Goal: Task Accomplishment & Management: Use online tool/utility

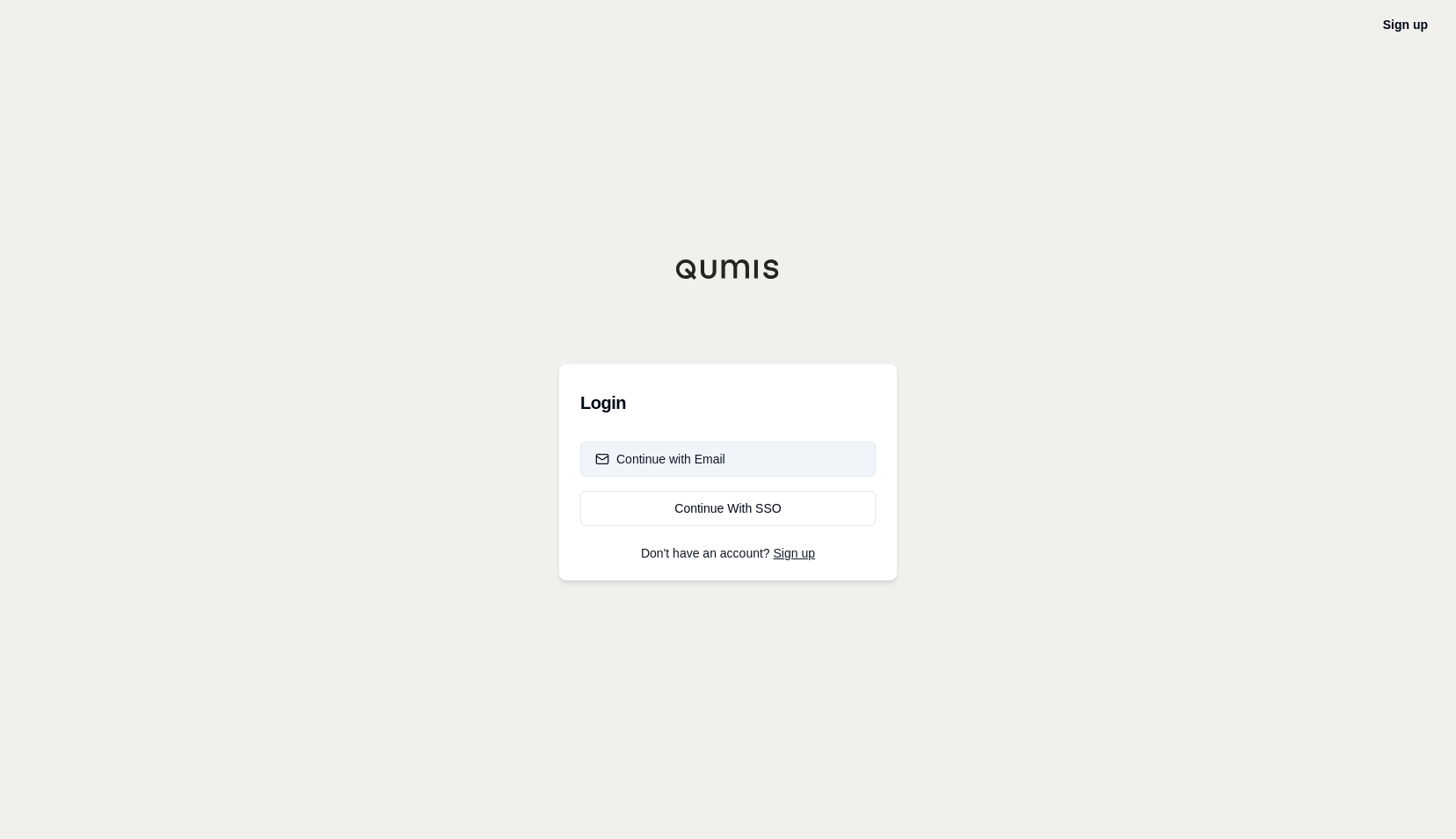
click at [673, 453] on div "Continue with Email" at bounding box center [660, 459] width 130 height 18
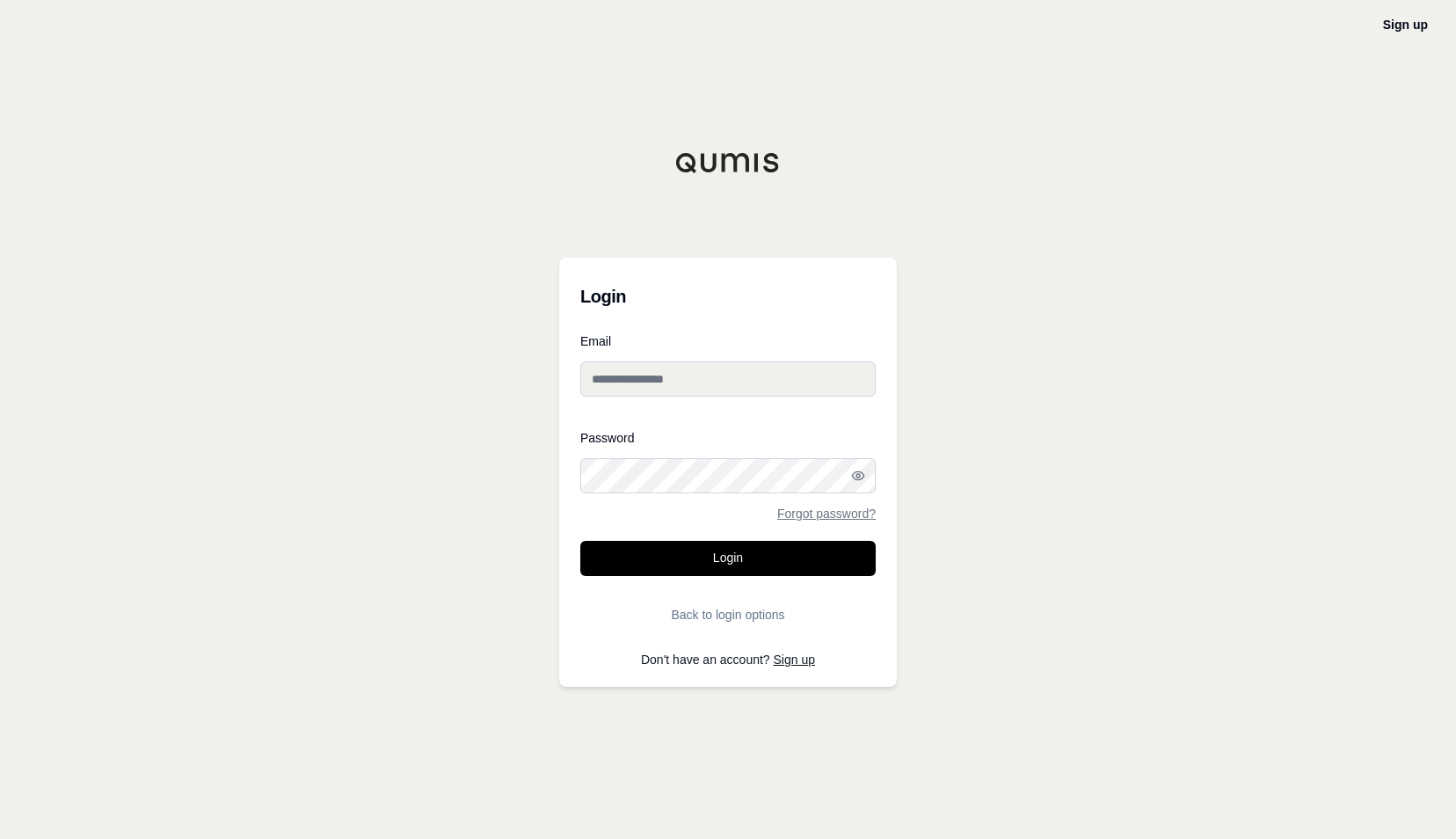
click at [707, 377] on input "Email" at bounding box center [728, 379] width 295 height 36
type input "**********"
click at [725, 610] on button "Back to login options" at bounding box center [728, 615] width 295 height 36
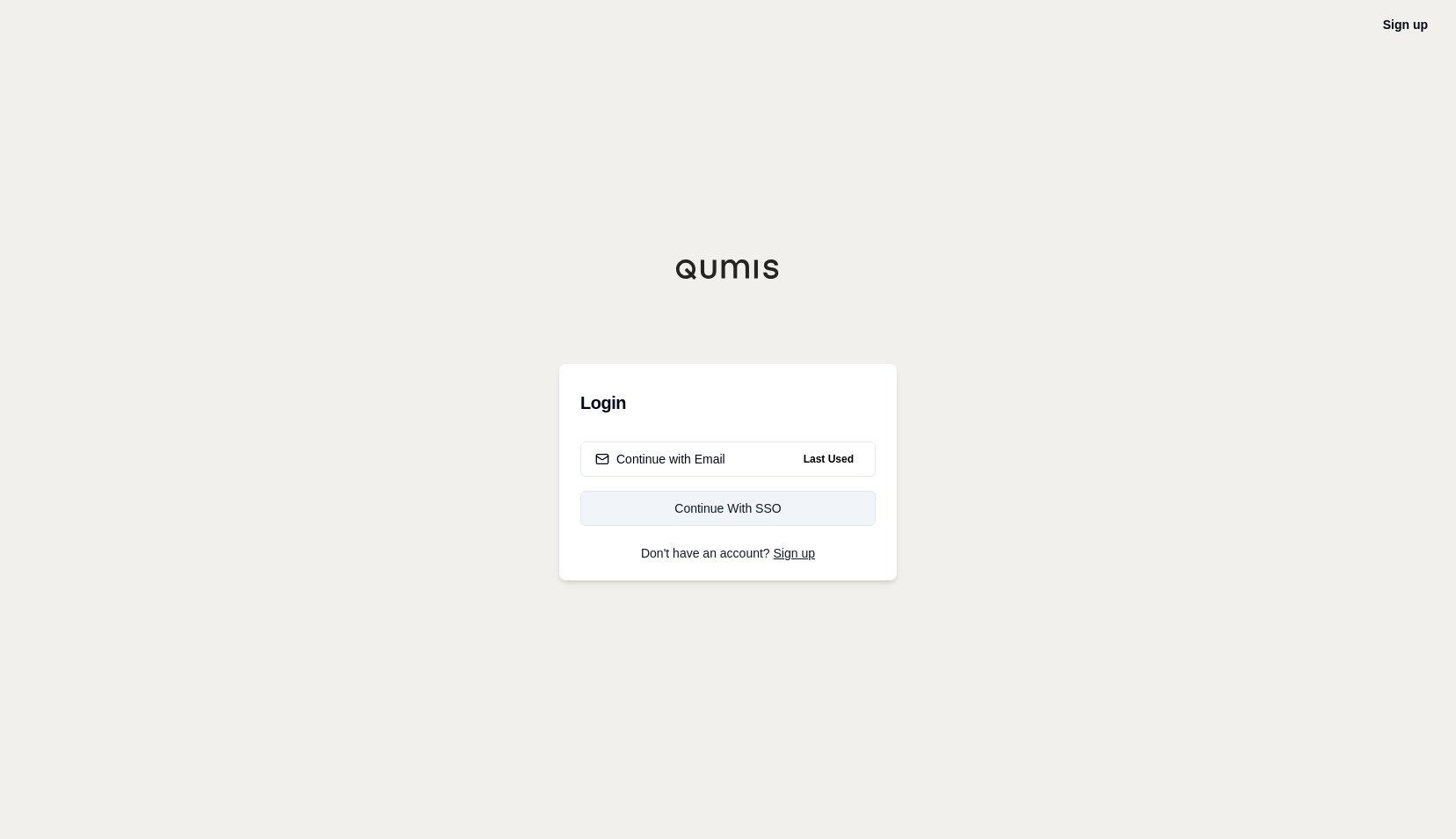
click at [743, 515] on div "Continue With SSO" at bounding box center [728, 508] width 266 height 18
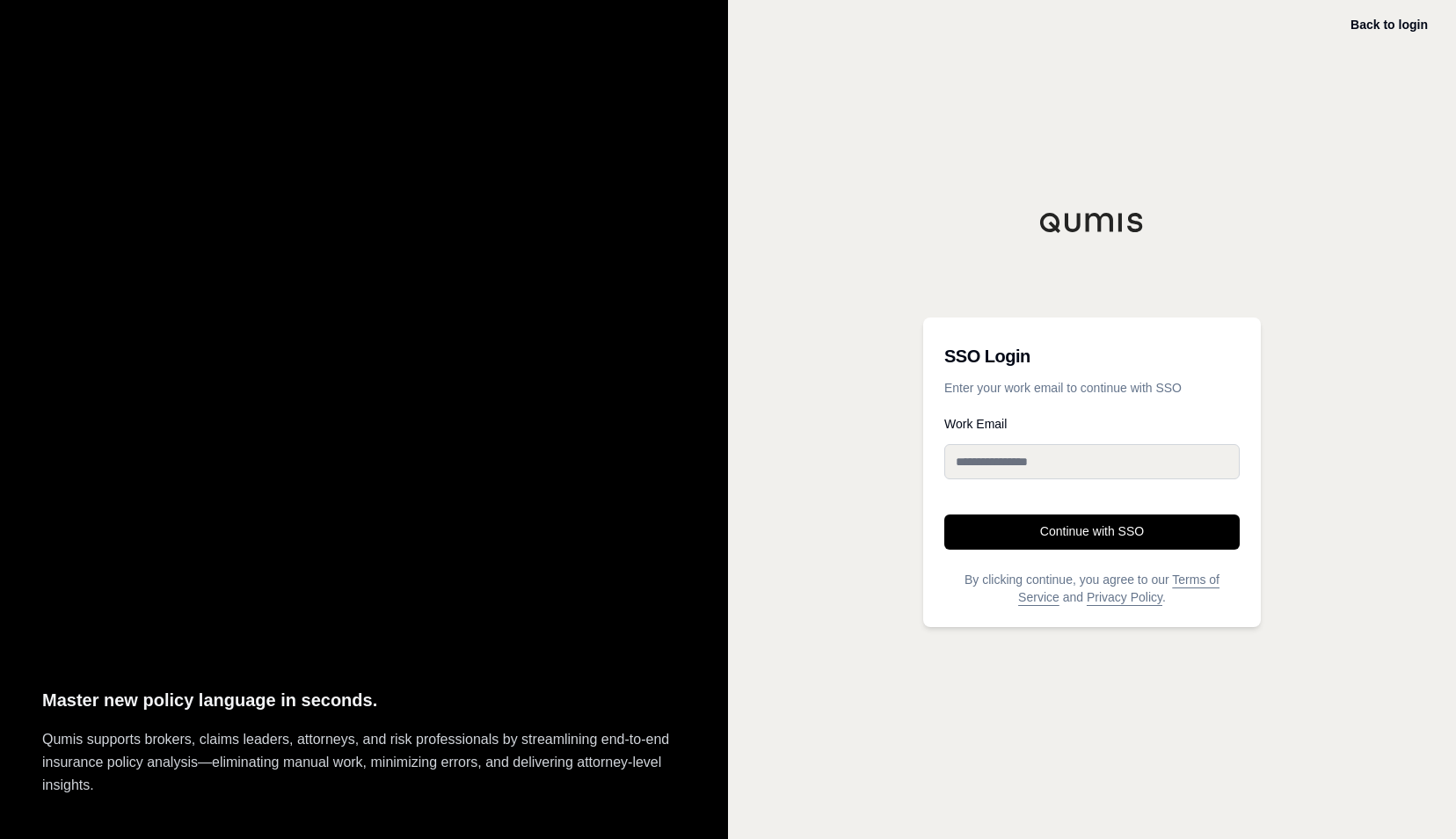
click at [1050, 463] on input "Work Email" at bounding box center [1091, 462] width 295 height 36
type input "**********"
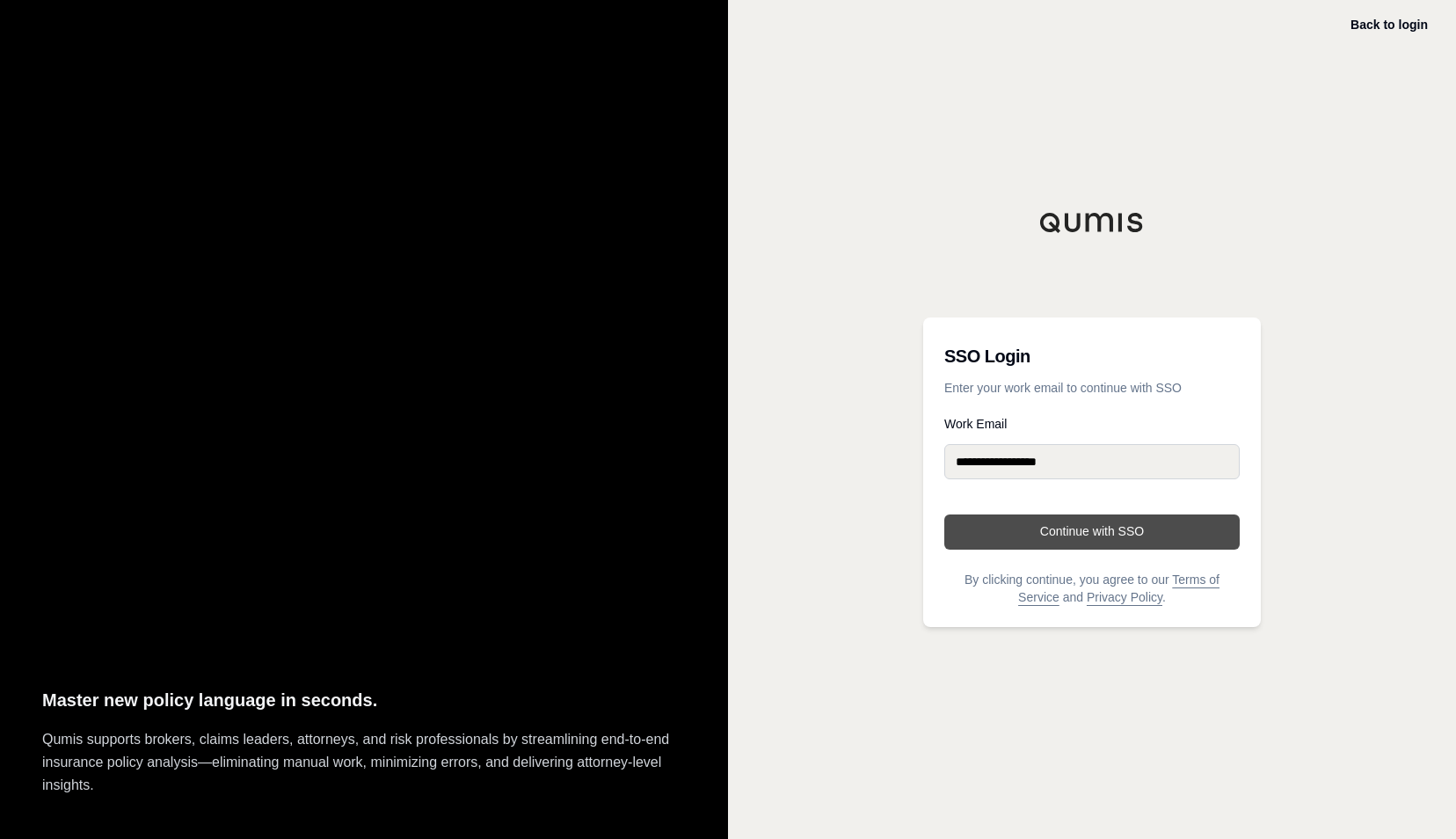
click at [1041, 517] on button "Continue with SSO" at bounding box center [1091, 532] width 295 height 36
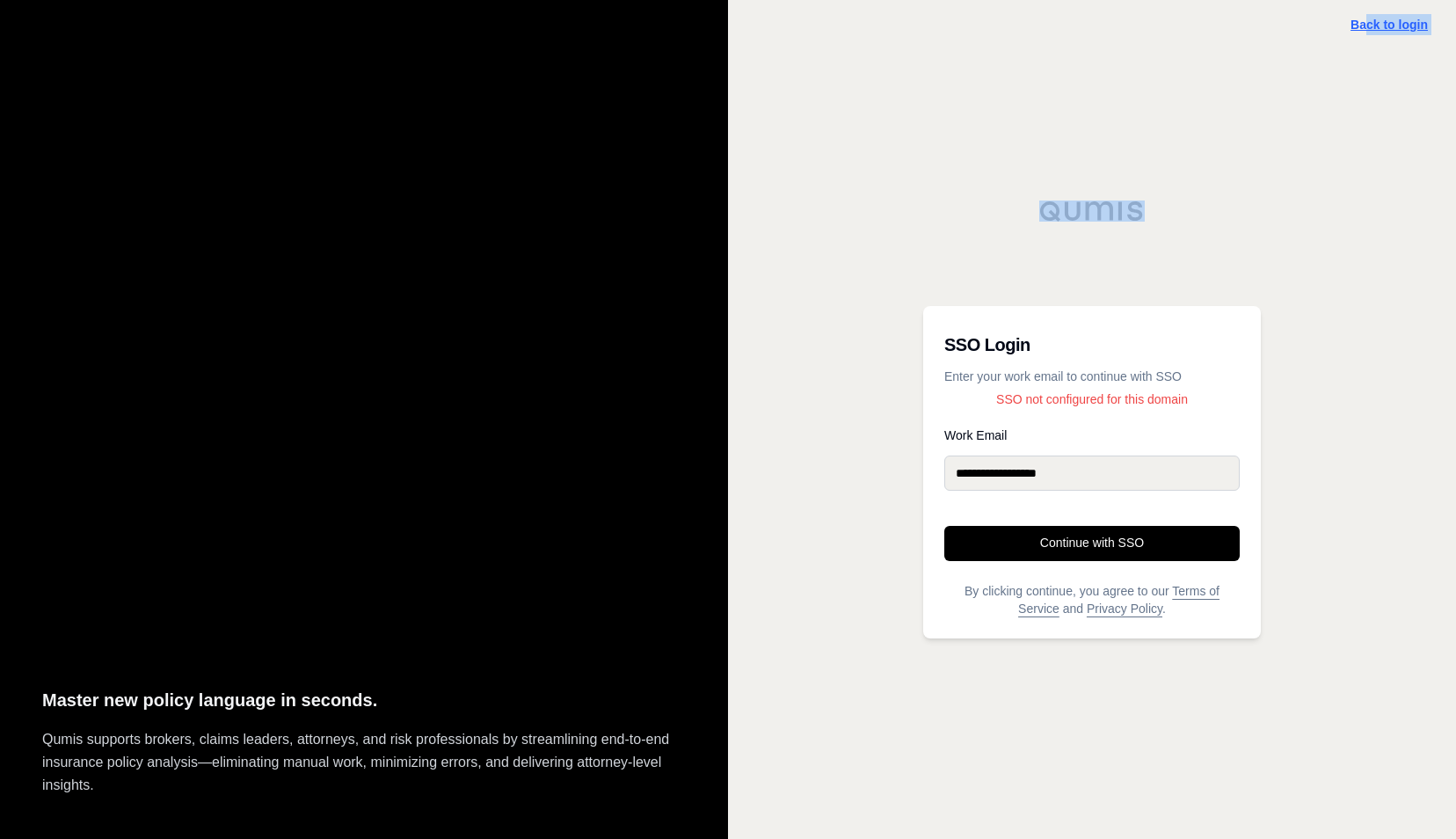
drag, startPoint x: 1364, startPoint y: 36, endPoint x: 1369, endPoint y: 28, distance: 9.4
click at [1369, 28] on div "**********" at bounding box center [1091, 420] width 728 height 839
click at [1369, 28] on link "Back to login" at bounding box center [1389, 24] width 78 height 14
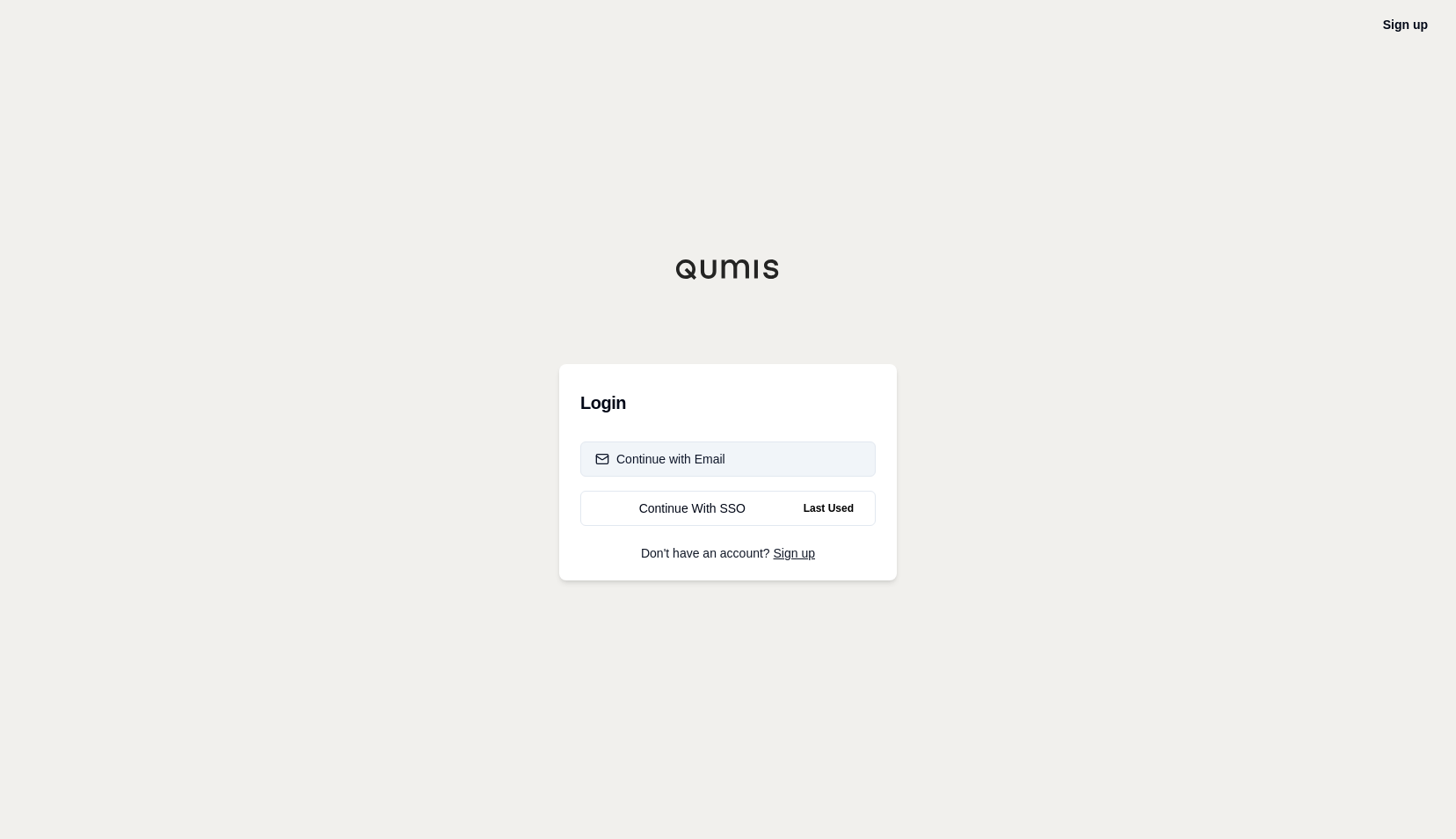
click at [735, 456] on button "Continue with Email" at bounding box center [728, 459] width 295 height 36
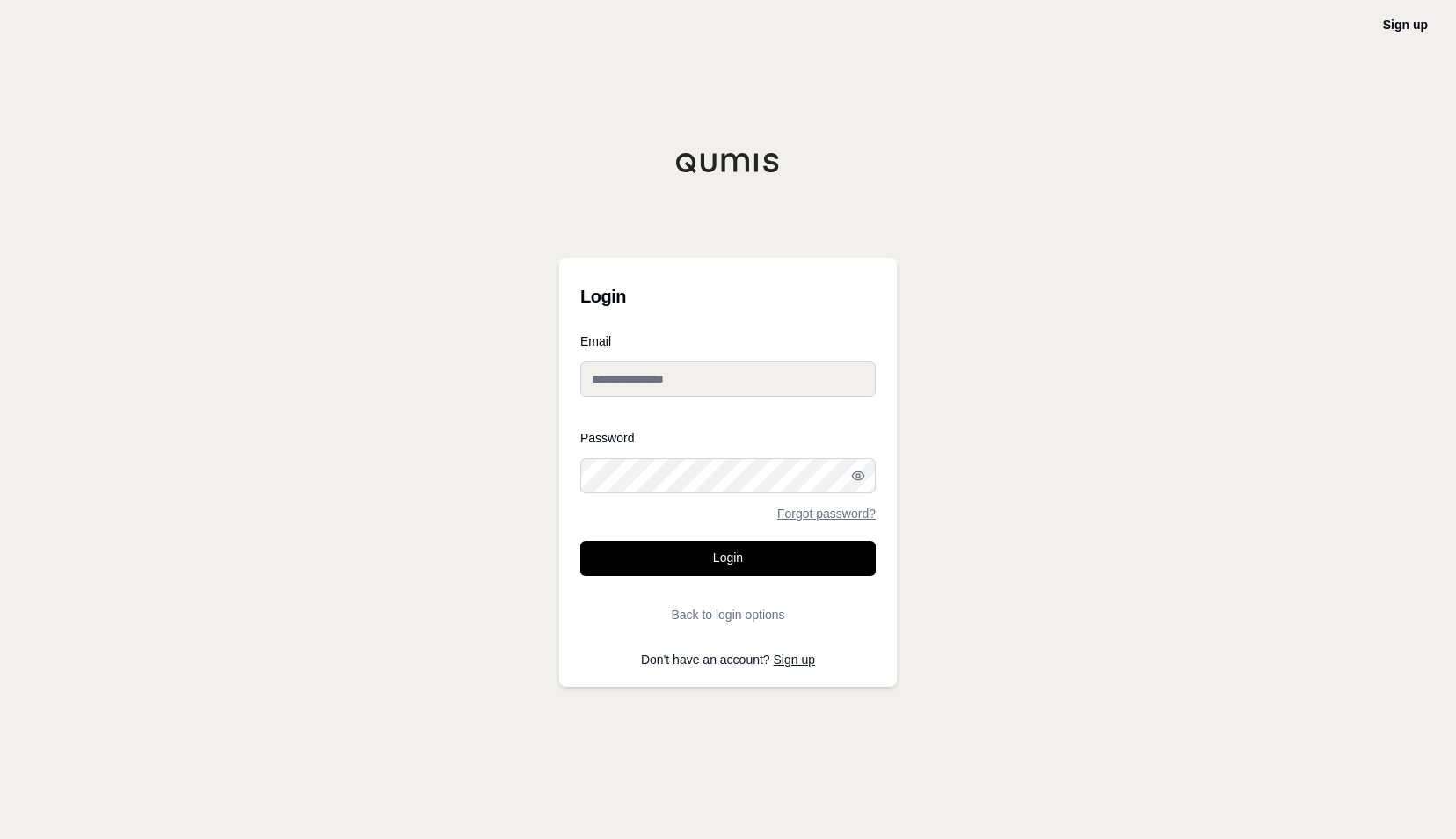
click at [753, 385] on input "Email" at bounding box center [728, 379] width 295 height 36
type input "**********"
click at [581, 540] on button "Login" at bounding box center [728, 558] width 295 height 36
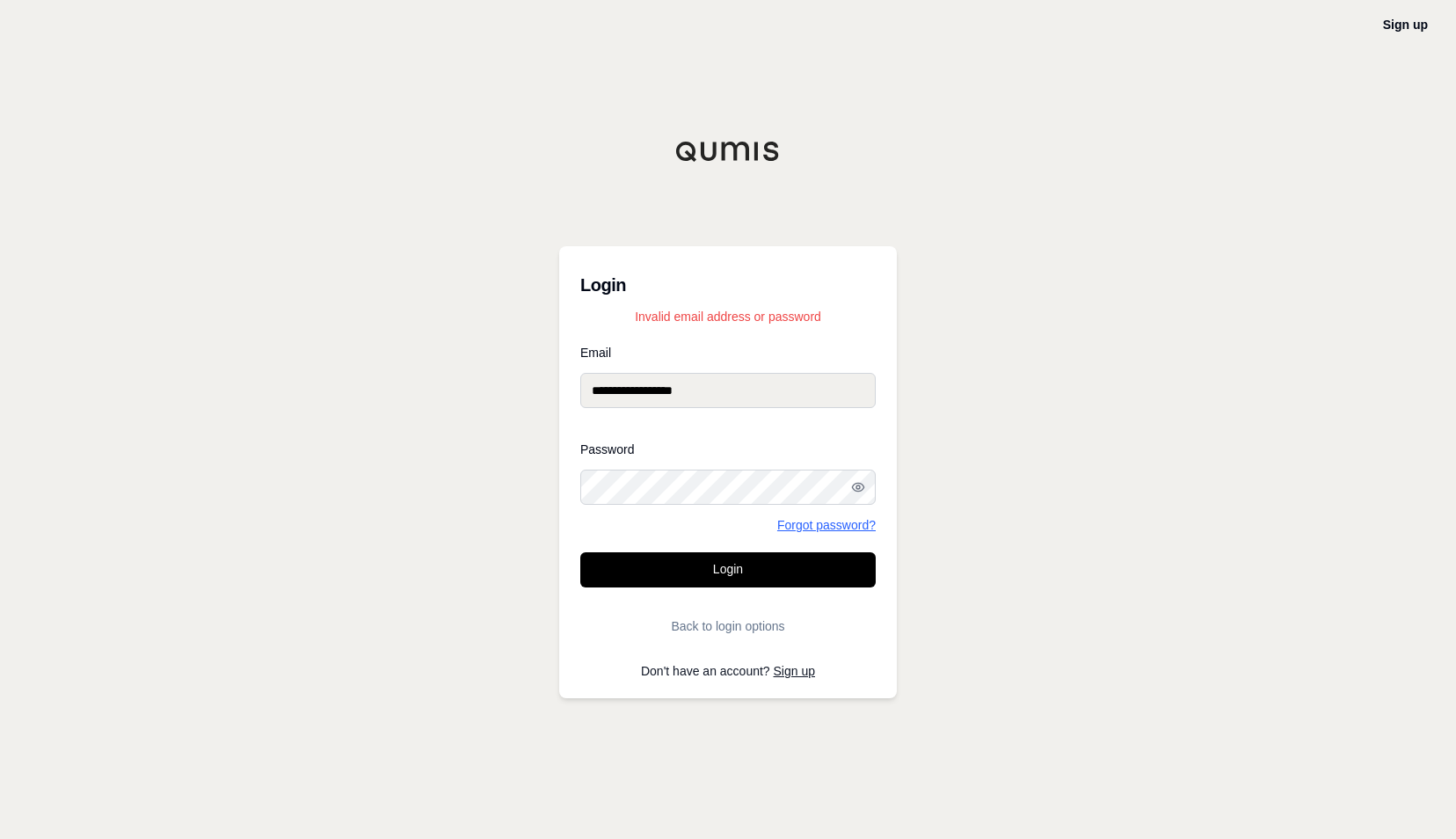
click at [816, 519] on link "Forgot password?" at bounding box center [826, 524] width 98 height 12
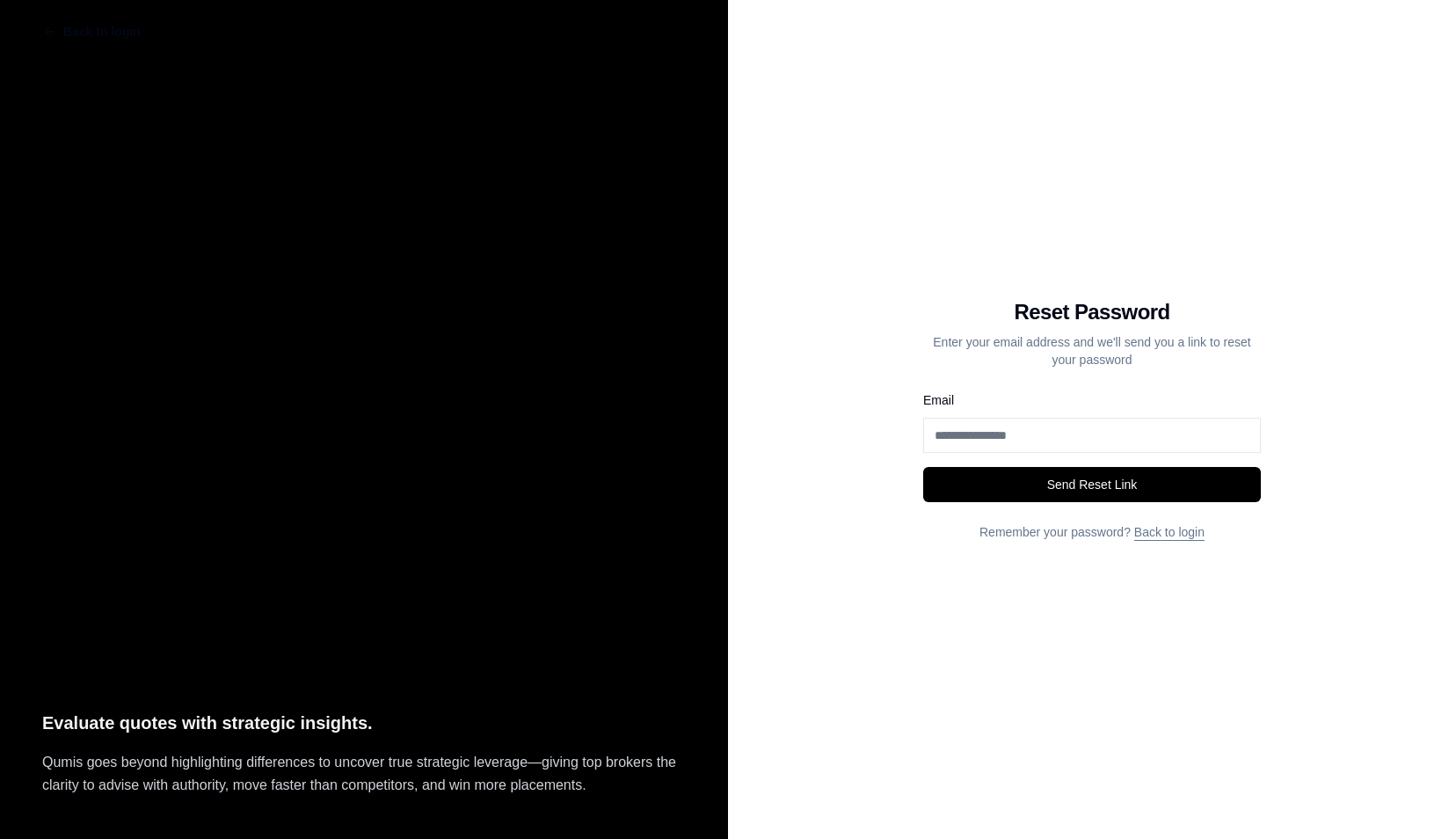
click at [1006, 425] on input "Email" at bounding box center [1092, 435] width 338 height 36
type input "**********"
click at [1035, 481] on button "Send Reset Link" at bounding box center [1092, 485] width 338 height 36
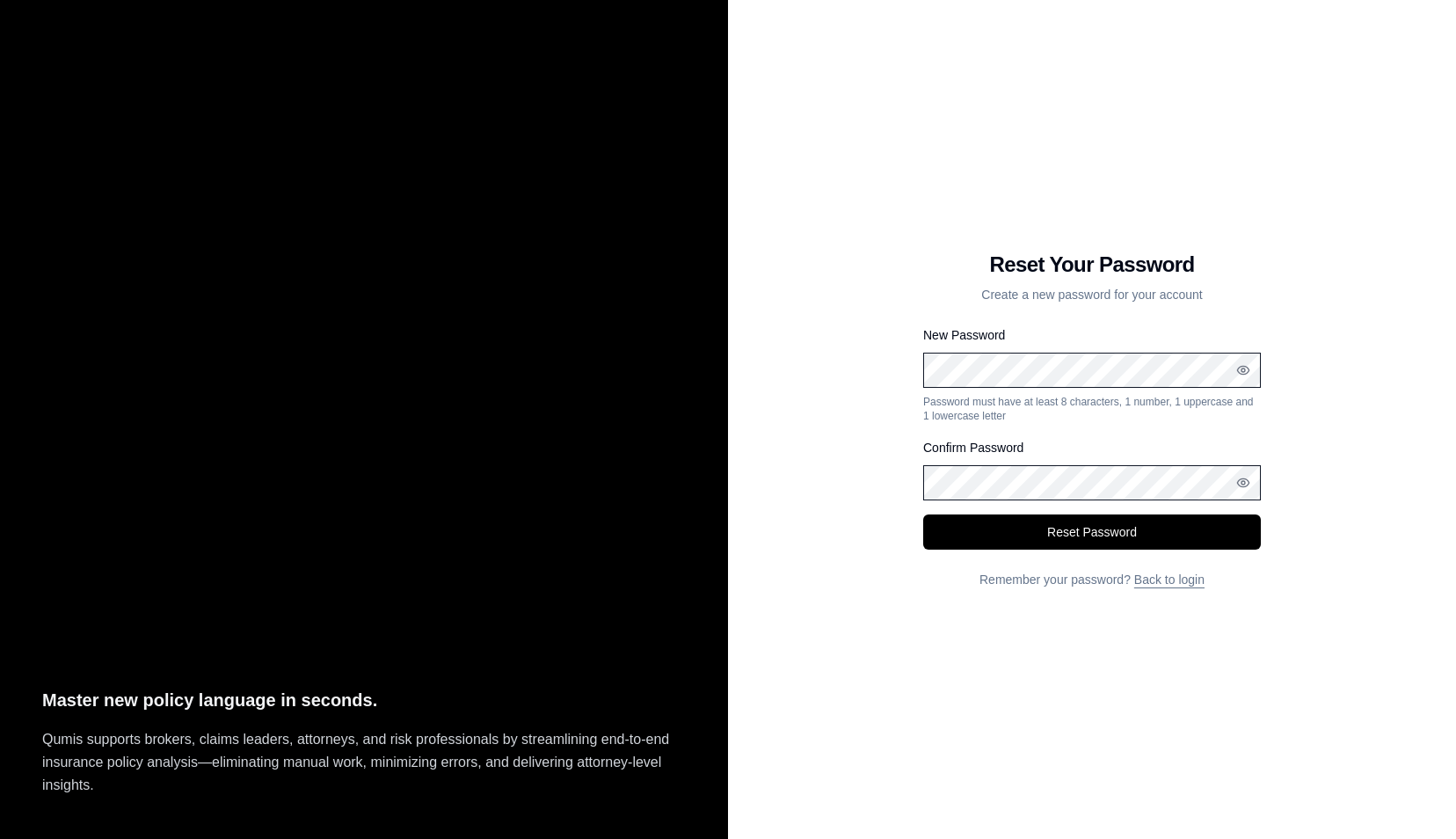
click at [923, 514] on button "Reset Password" at bounding box center [1092, 532] width 338 height 36
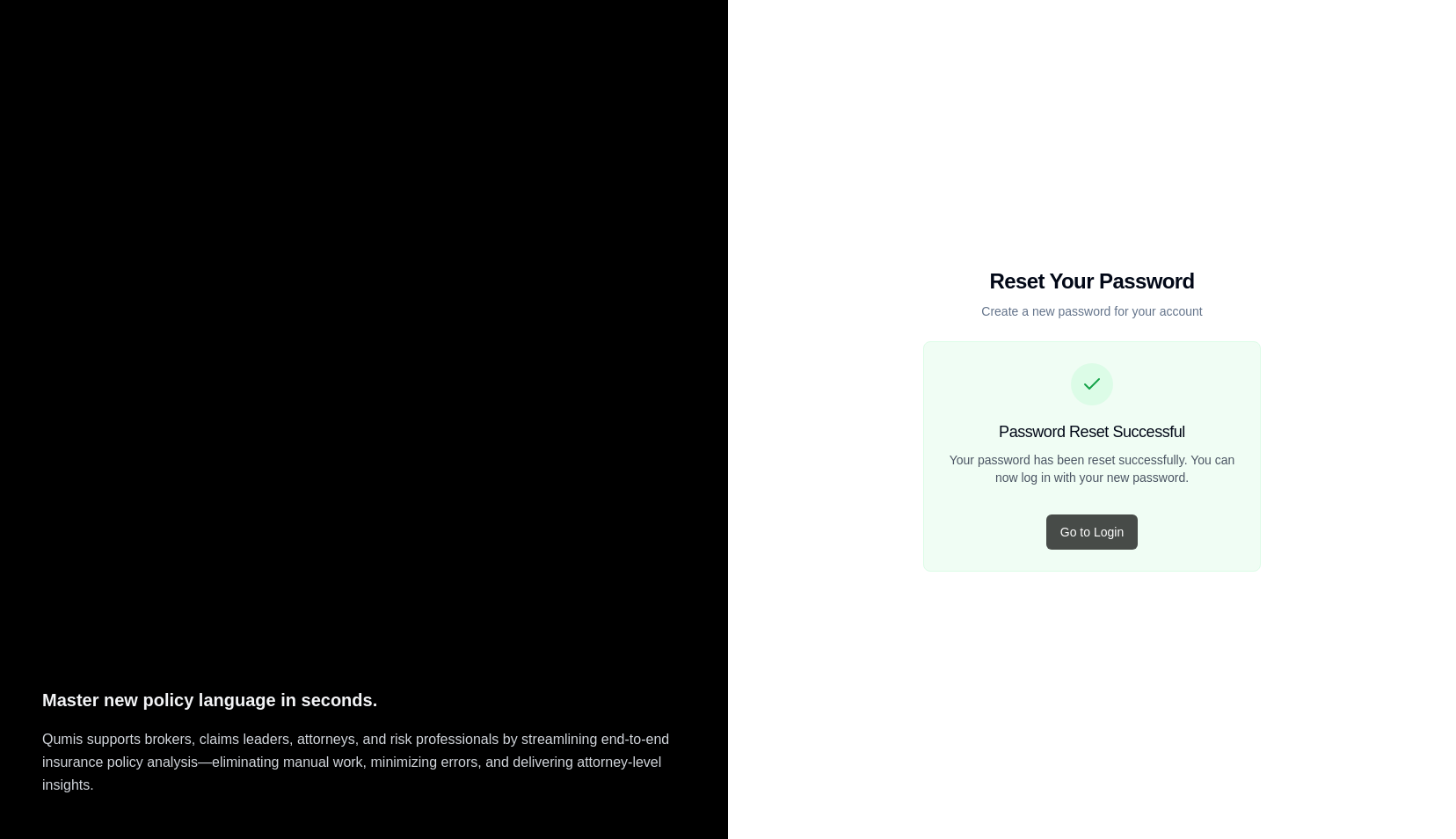
click at [1104, 540] on button "Go to Login" at bounding box center [1092, 532] width 92 height 36
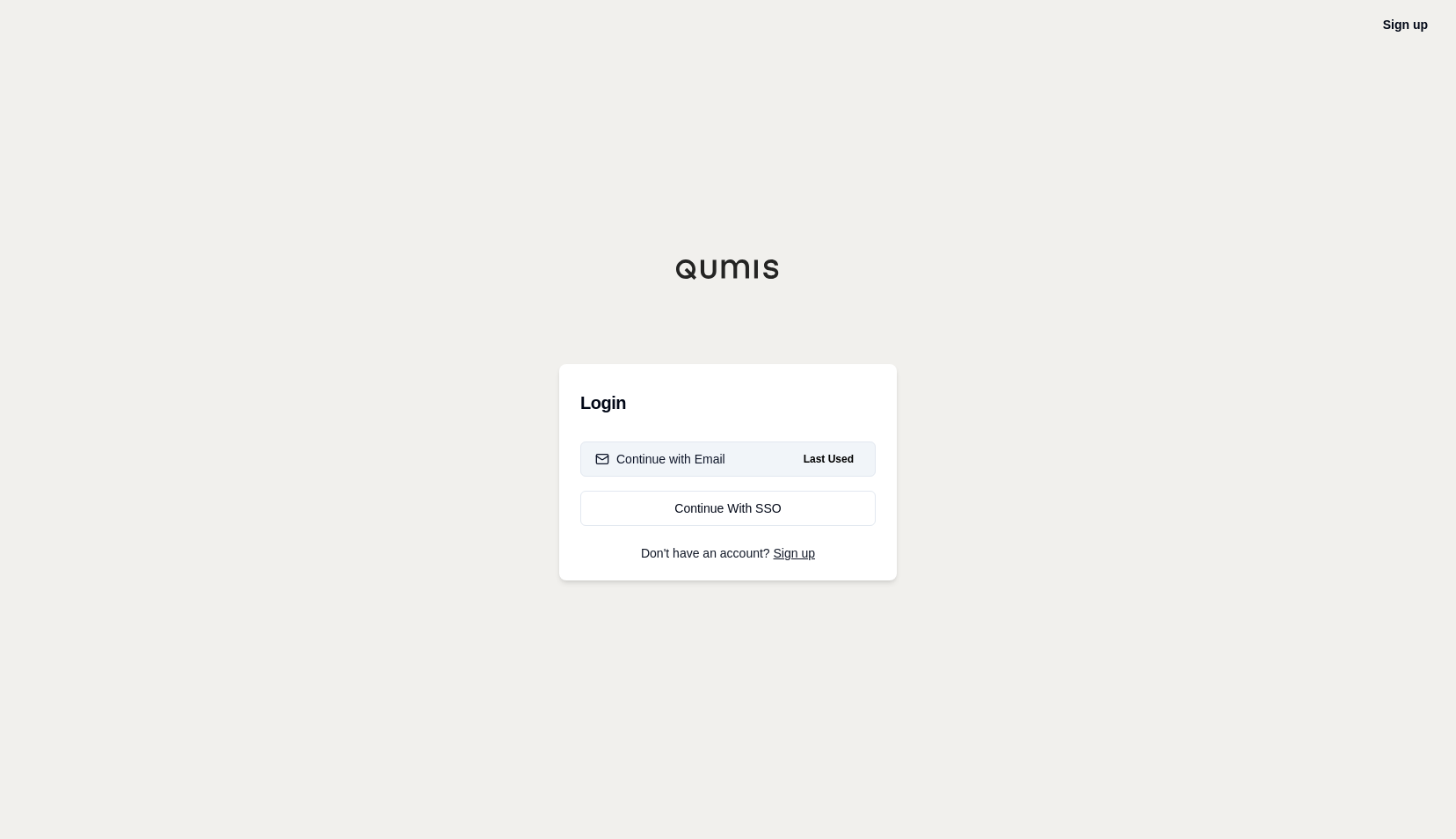
click at [800, 466] on span "Last Used" at bounding box center [829, 459] width 65 height 22
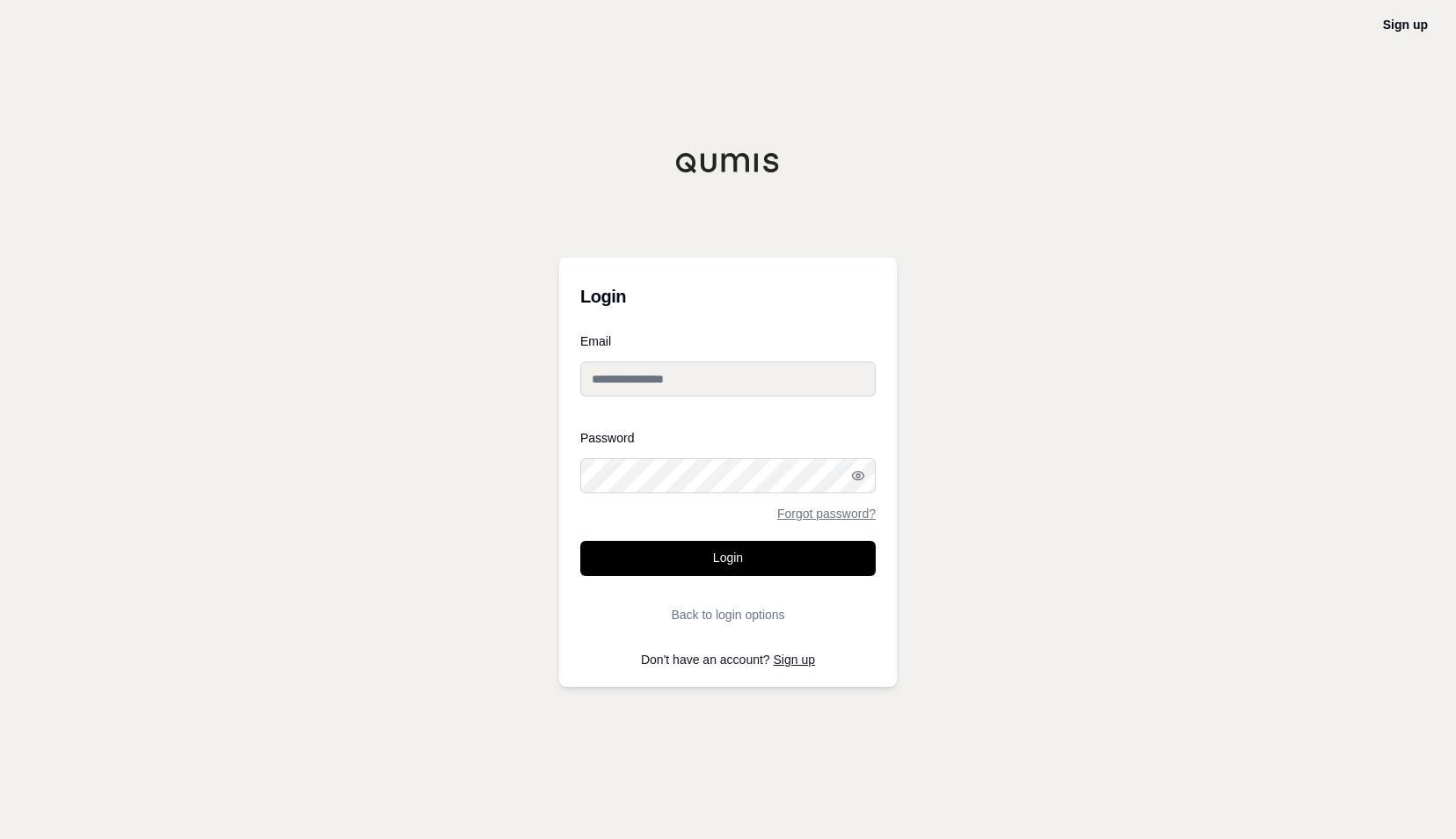
click at [729, 389] on input "Email" at bounding box center [728, 379] width 295 height 36
type input "**********"
click at [581, 540] on button "Login" at bounding box center [728, 558] width 295 height 36
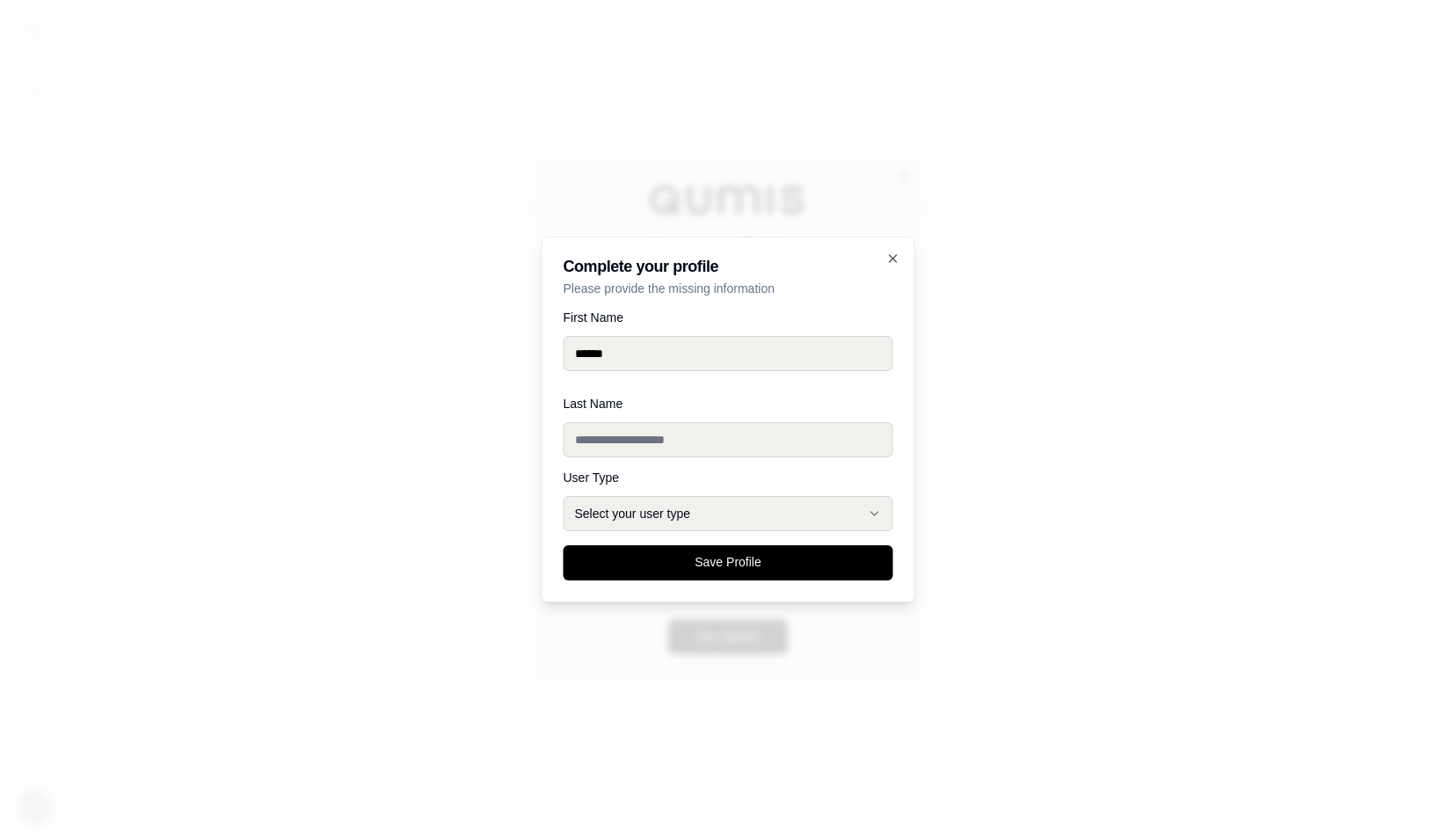
type input "******"
type input "***"
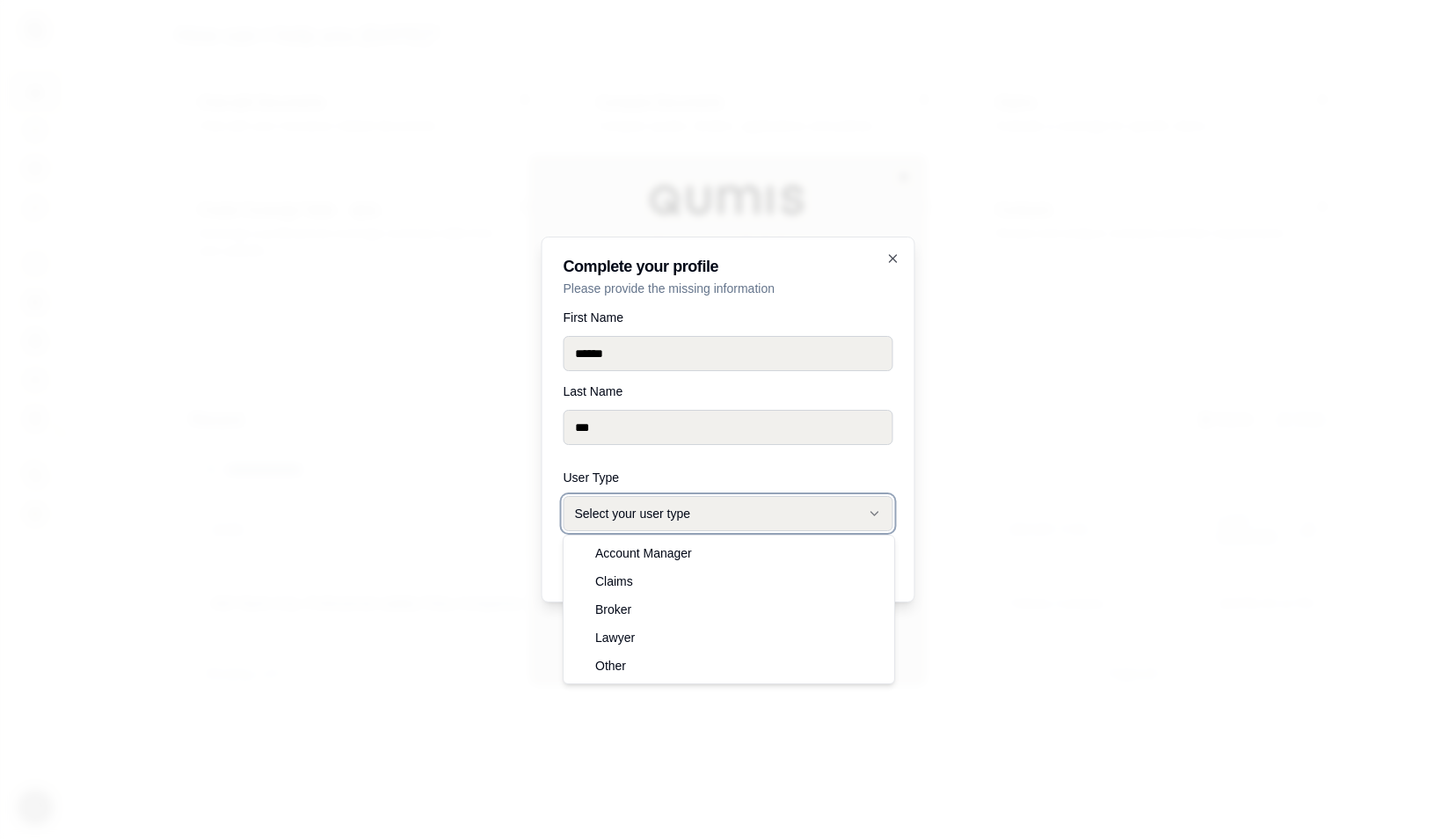
click at [757, 500] on button "Select your user type" at bounding box center [728, 514] width 330 height 36
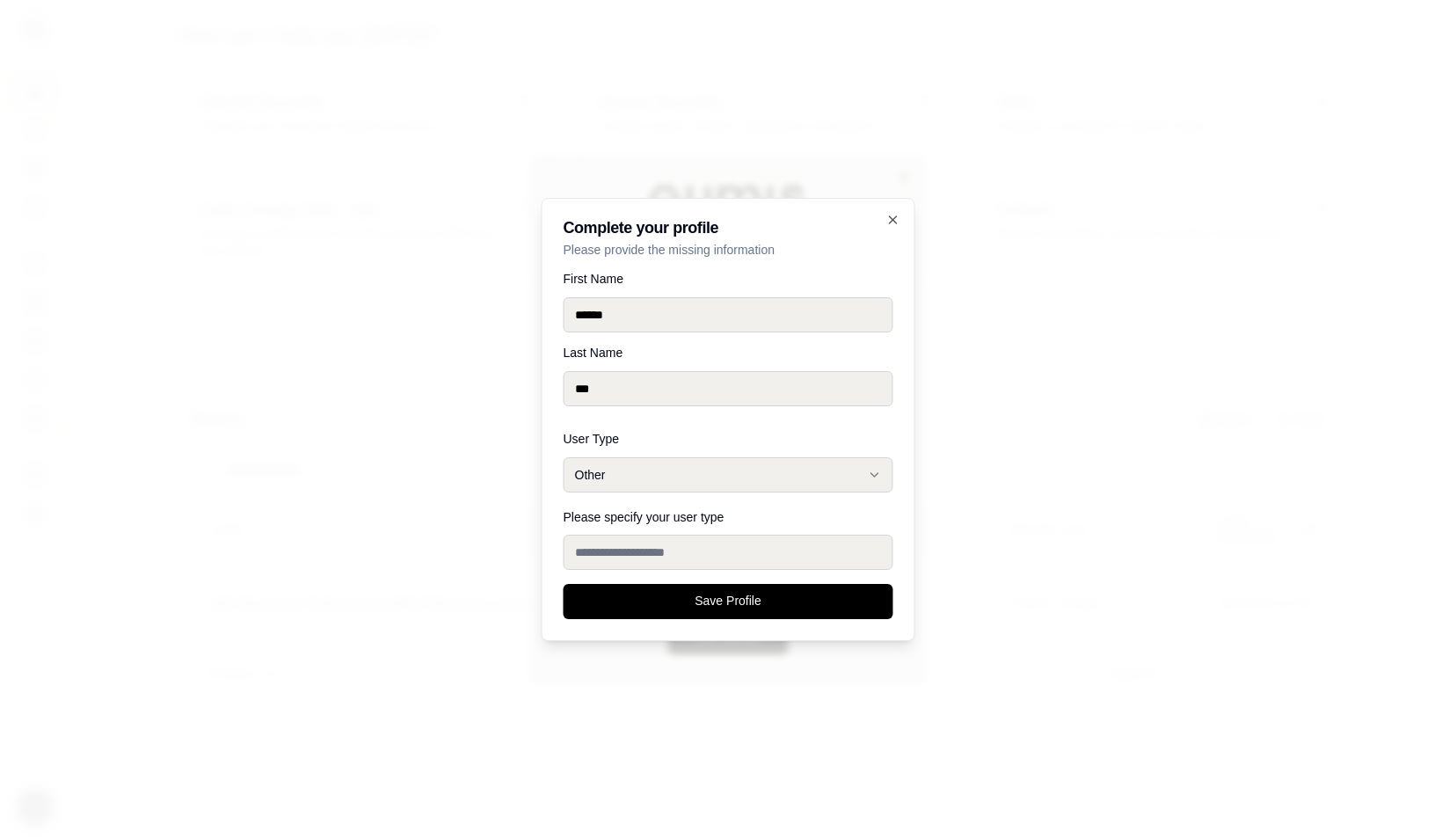
click at [683, 557] on input "Please specify your user type" at bounding box center [728, 552] width 330 height 36
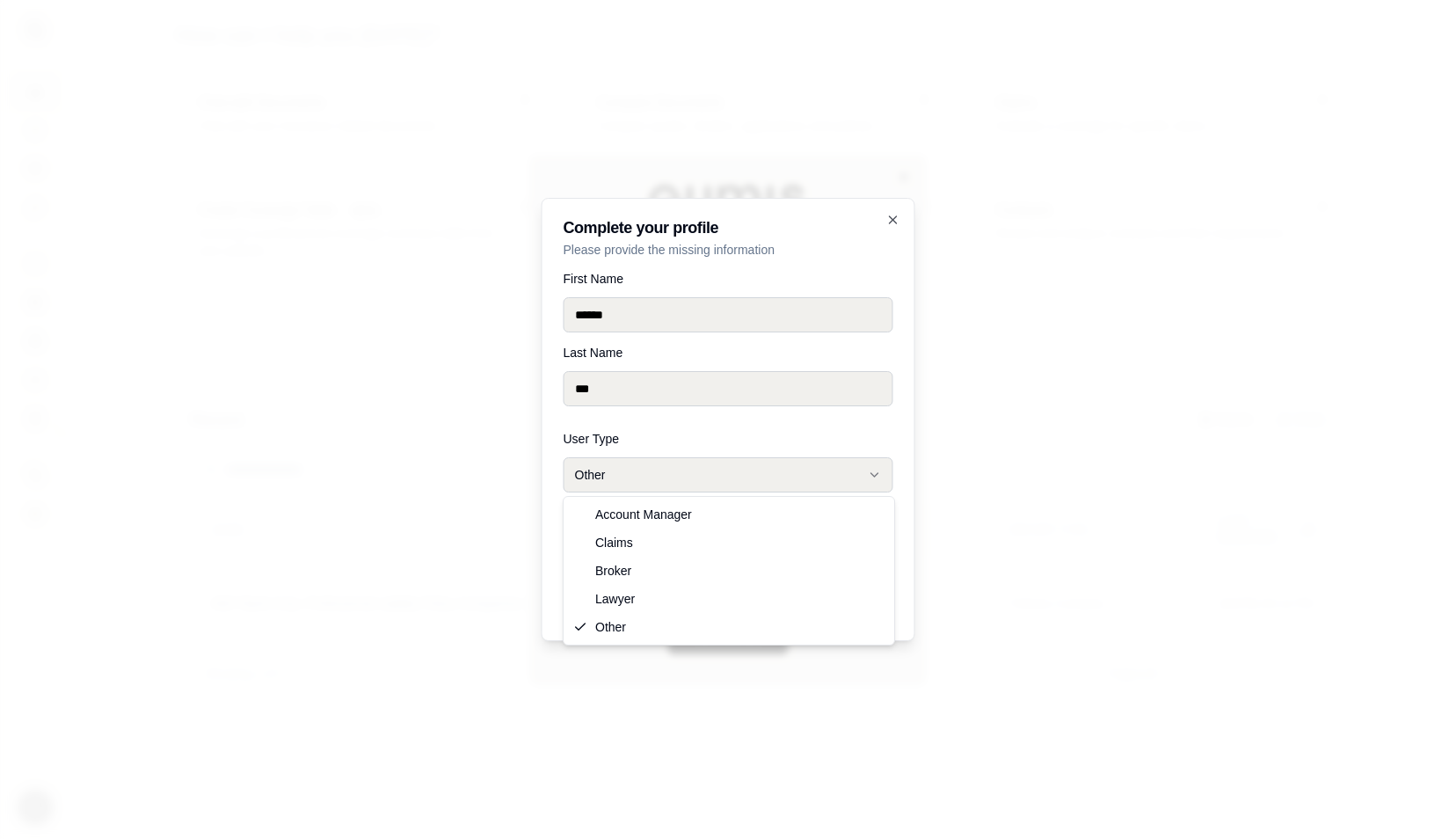
click at [693, 485] on button "Other" at bounding box center [728, 475] width 330 height 36
select select "**********"
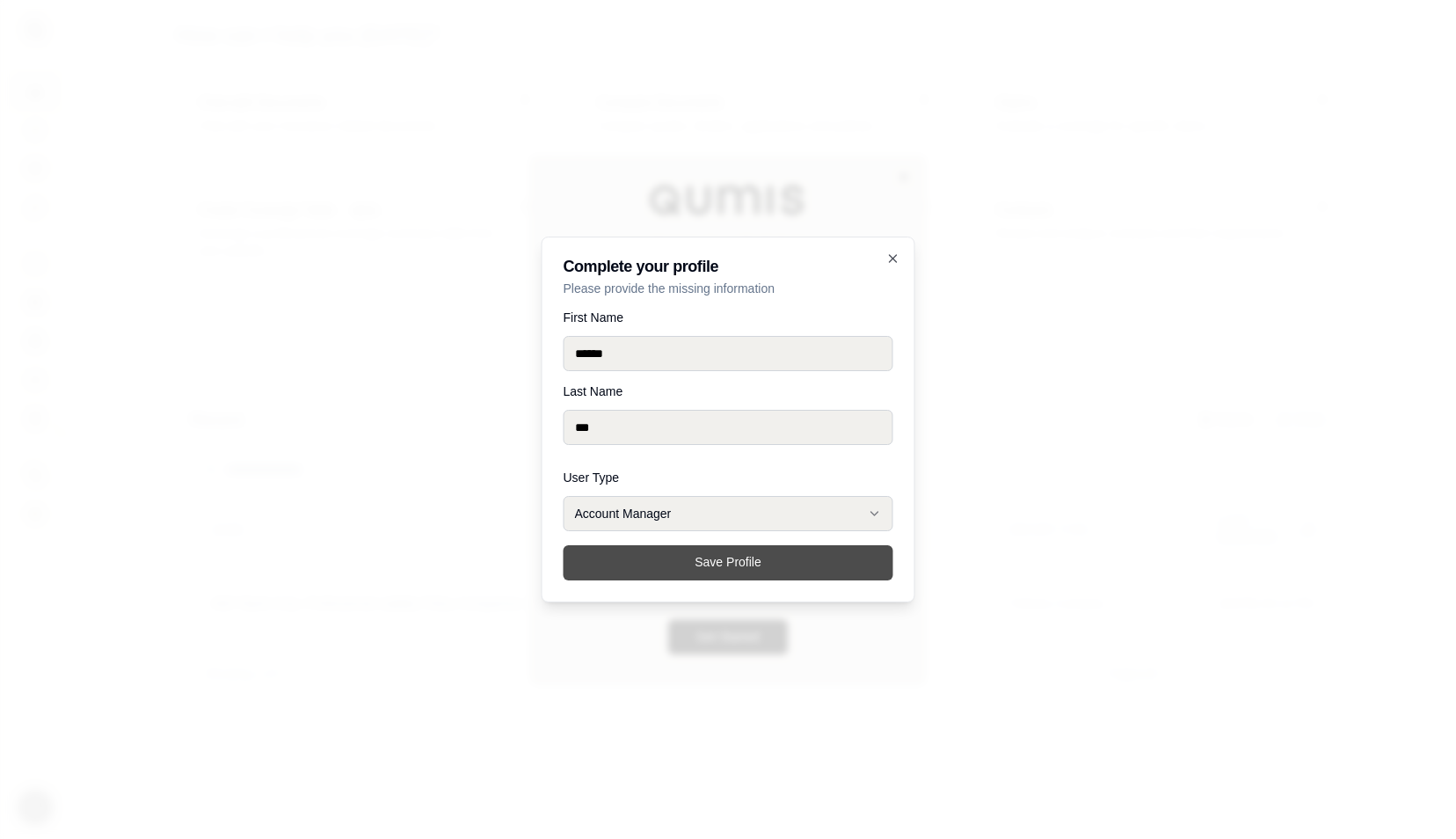
click at [670, 561] on button "Save Profile" at bounding box center [728, 563] width 330 height 36
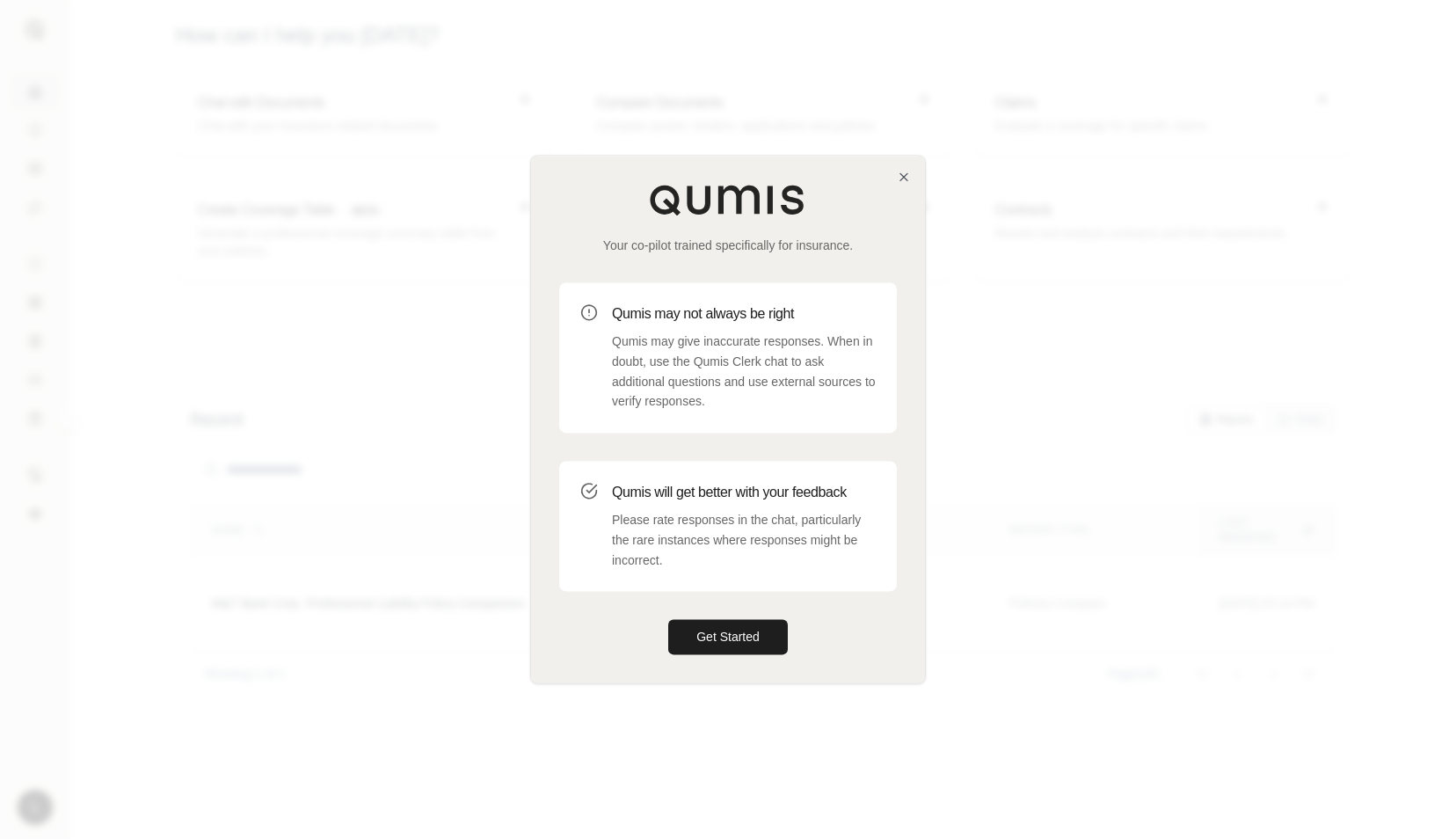
click at [723, 620] on div "Get Started" at bounding box center [728, 638] width 338 height 36
click at [723, 633] on button "Get Started" at bounding box center [728, 638] width 120 height 36
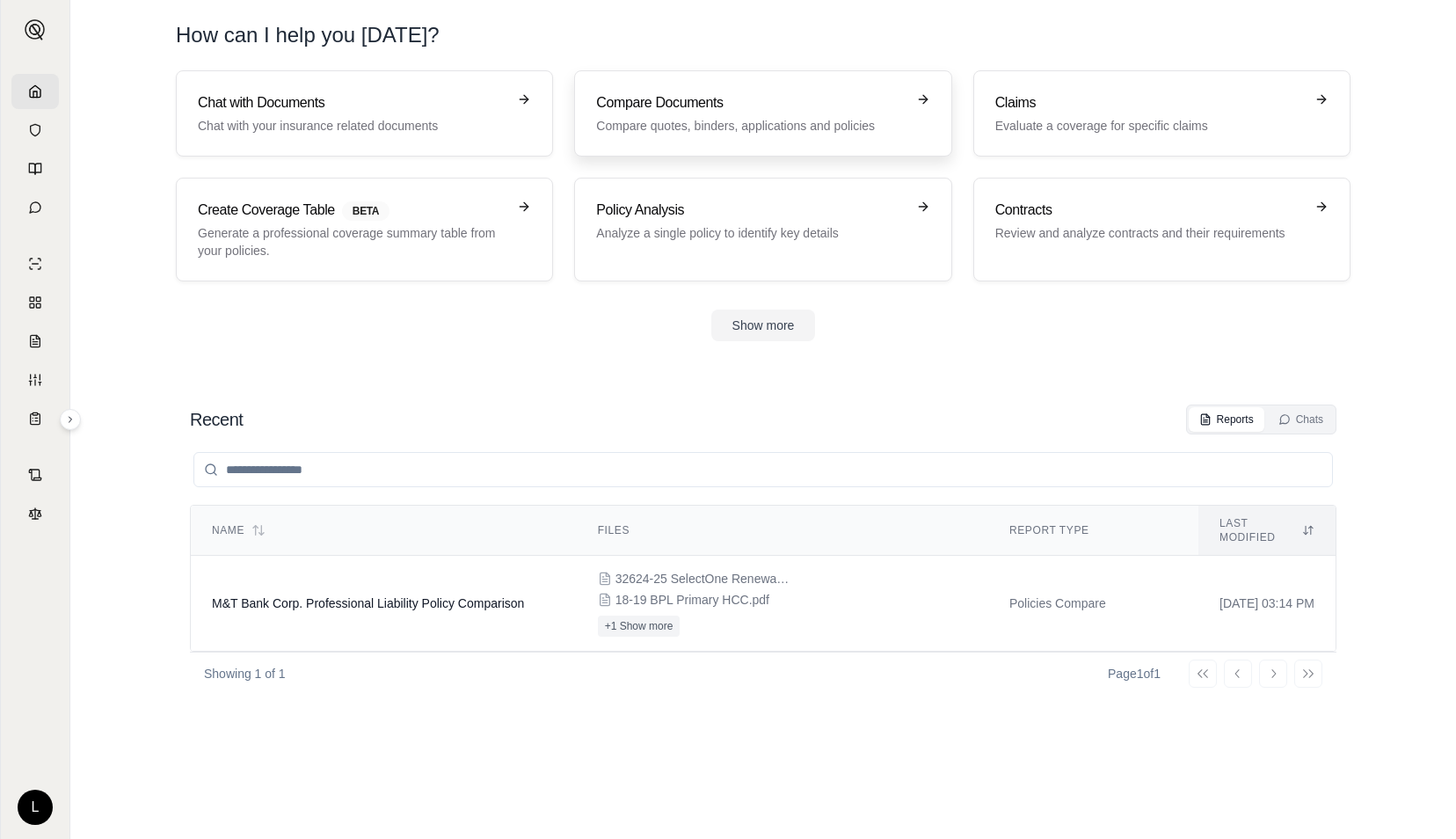
click at [668, 94] on h3 "Compare Documents" at bounding box center [751, 103] width 309 height 22
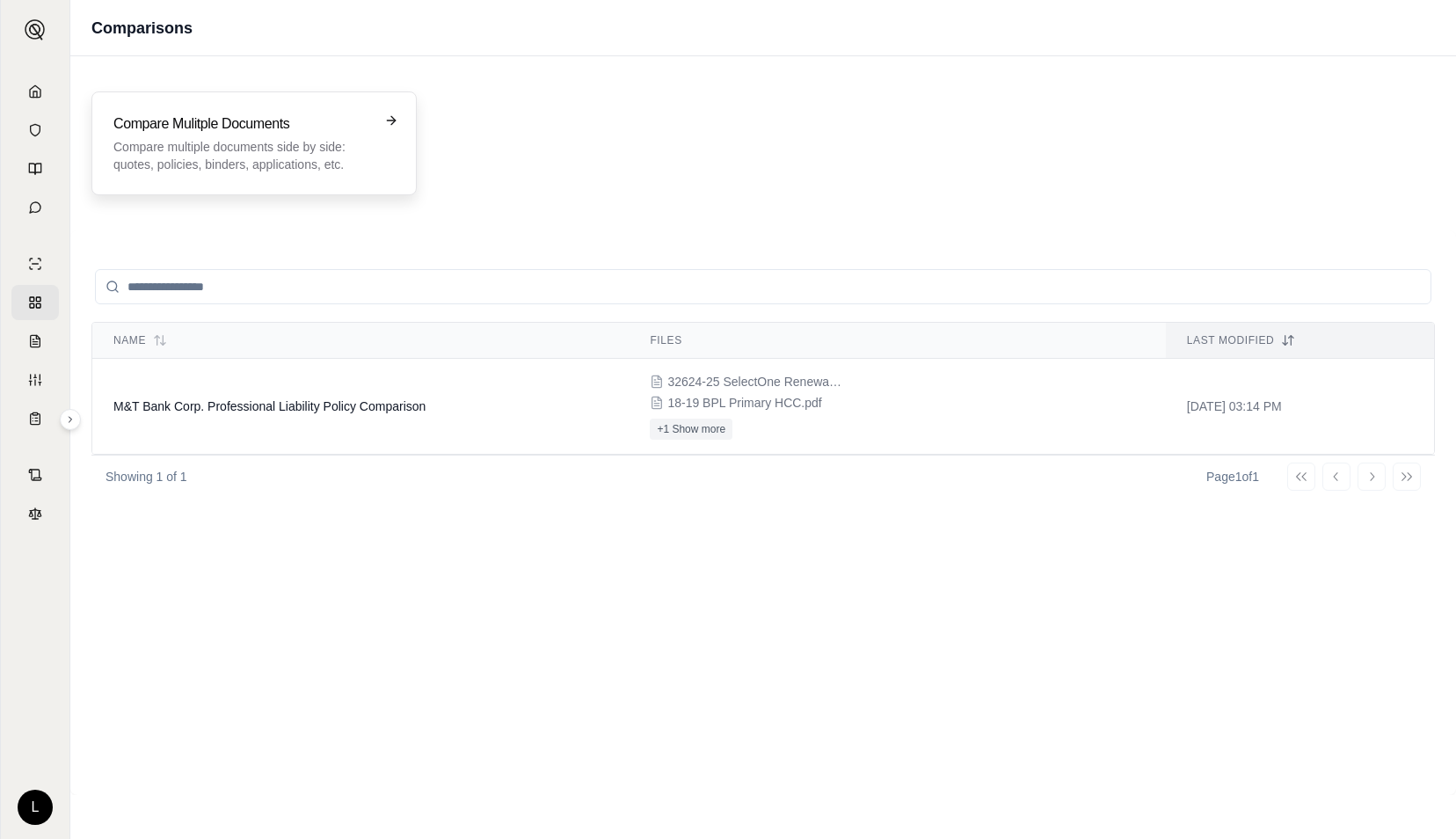
click at [374, 114] on div "Compare Mulitple Documents Compare multiple documents side by side: quotes, pol…" at bounding box center [254, 143] width 281 height 60
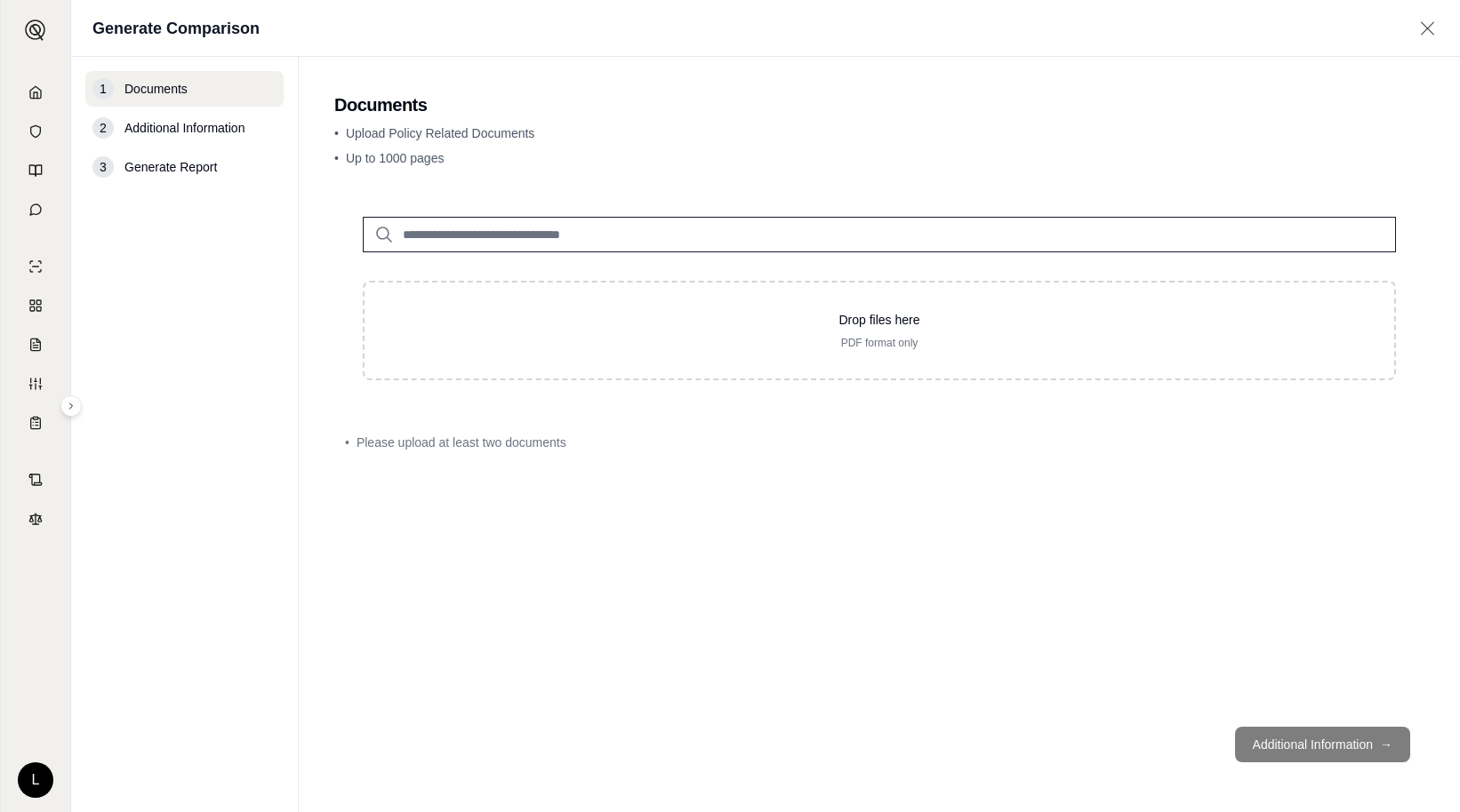
drag, startPoint x: 823, startPoint y: 229, endPoint x: 1243, endPoint y: 127, distance: 432.2
click at [1243, 127] on p "• Upload Policy Related Documents" at bounding box center [879, 132] width 1090 height 18
click at [1459, 24] on div "Generate Comparison" at bounding box center [765, 28] width 1389 height 57
drag, startPoint x: 925, startPoint y: 143, endPoint x: 1460, endPoint y: 19, distance: 549.2
click at [1460, 19] on html "L Generate Comparison 1 Documents 2 Additional Information 3 Generate Report Do…" at bounding box center [730, 406] width 1460 height 812
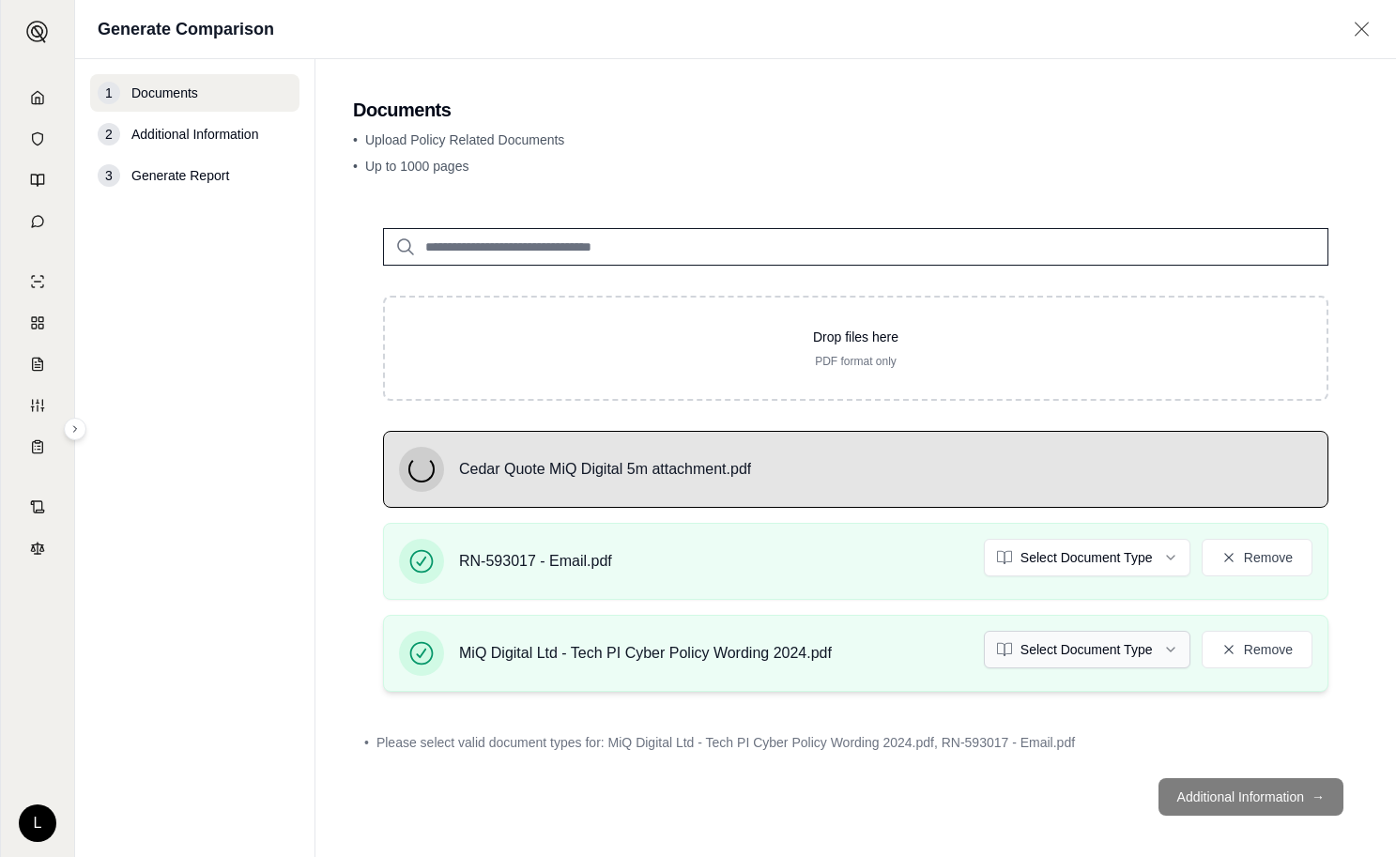
click at [1055, 648] on html "L Generate Comparison 1 Documents 2 Additional Information 3 Generate Report Do…" at bounding box center [698, 428] width 1396 height 857
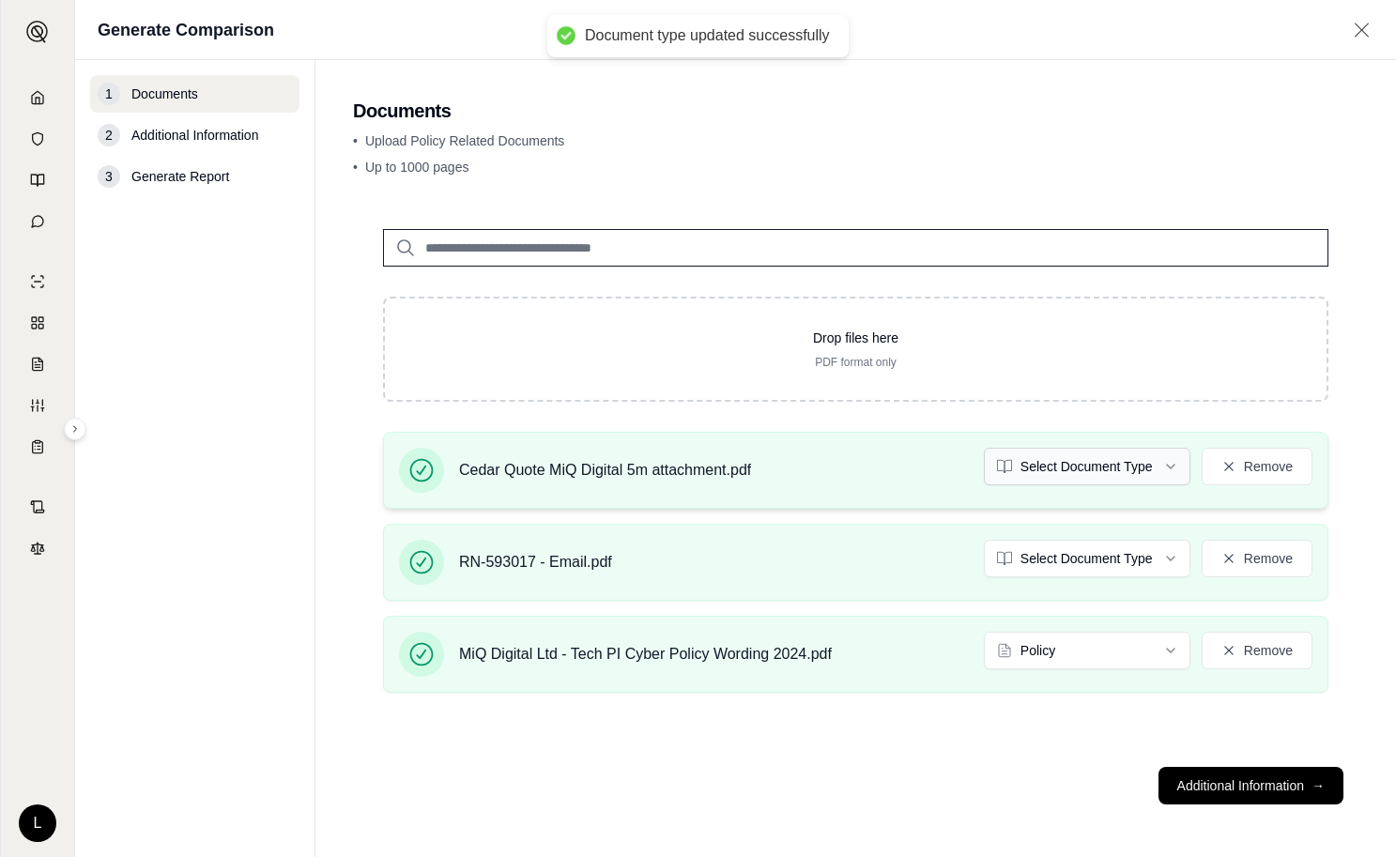
click at [1045, 463] on html "Document type updated successfully L Generate Comparison 1 Documents 2 Addition…" at bounding box center [698, 428] width 1396 height 857
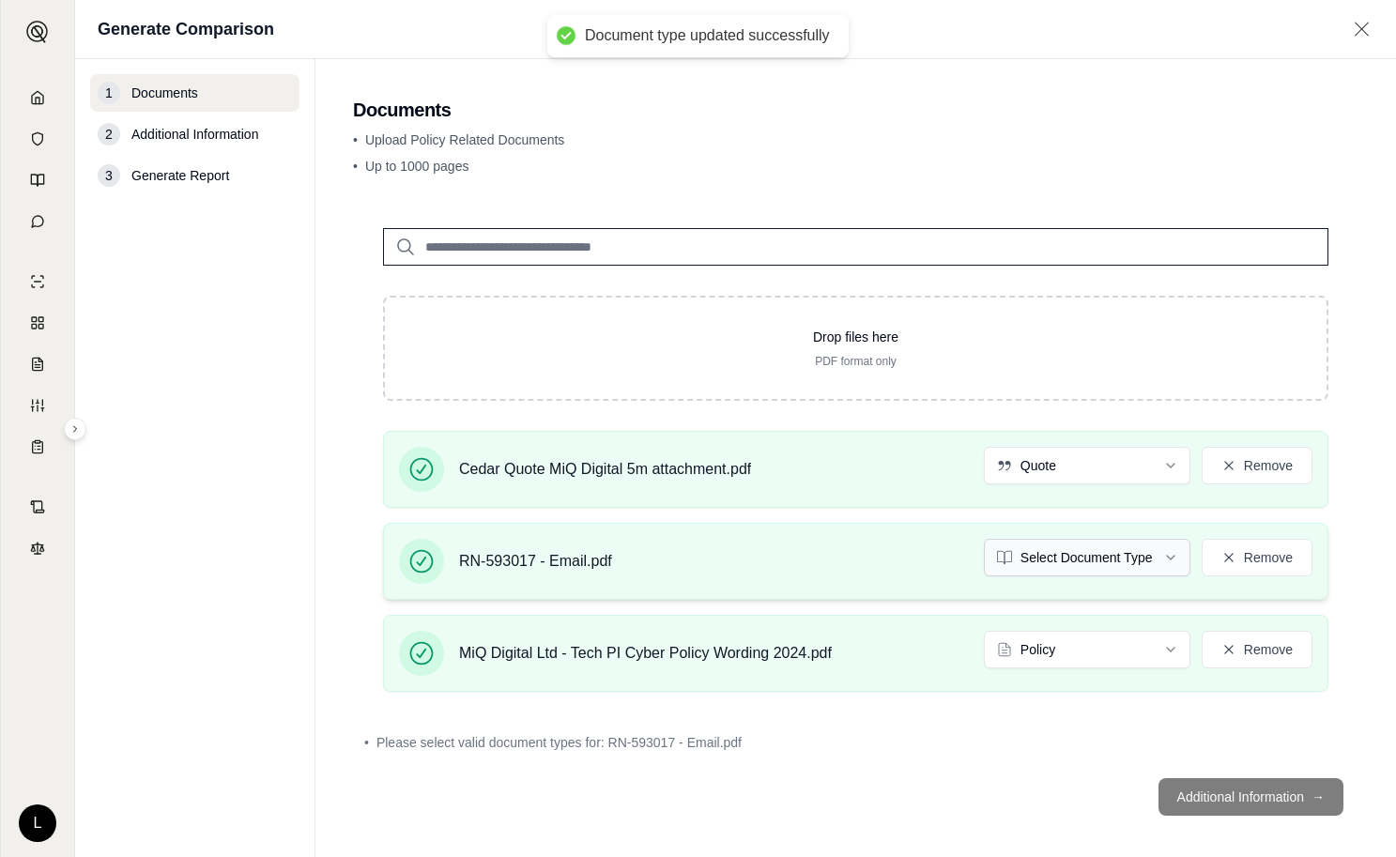
click at [1034, 551] on html "Document type updated successfully L Generate Comparison 1 Documents 2 Addition…" at bounding box center [698, 428] width 1396 height 857
click at [1075, 561] on html "Document type updated successfully L Generate Comparison 1 Documents 2 Addition…" at bounding box center [698, 428] width 1396 height 857
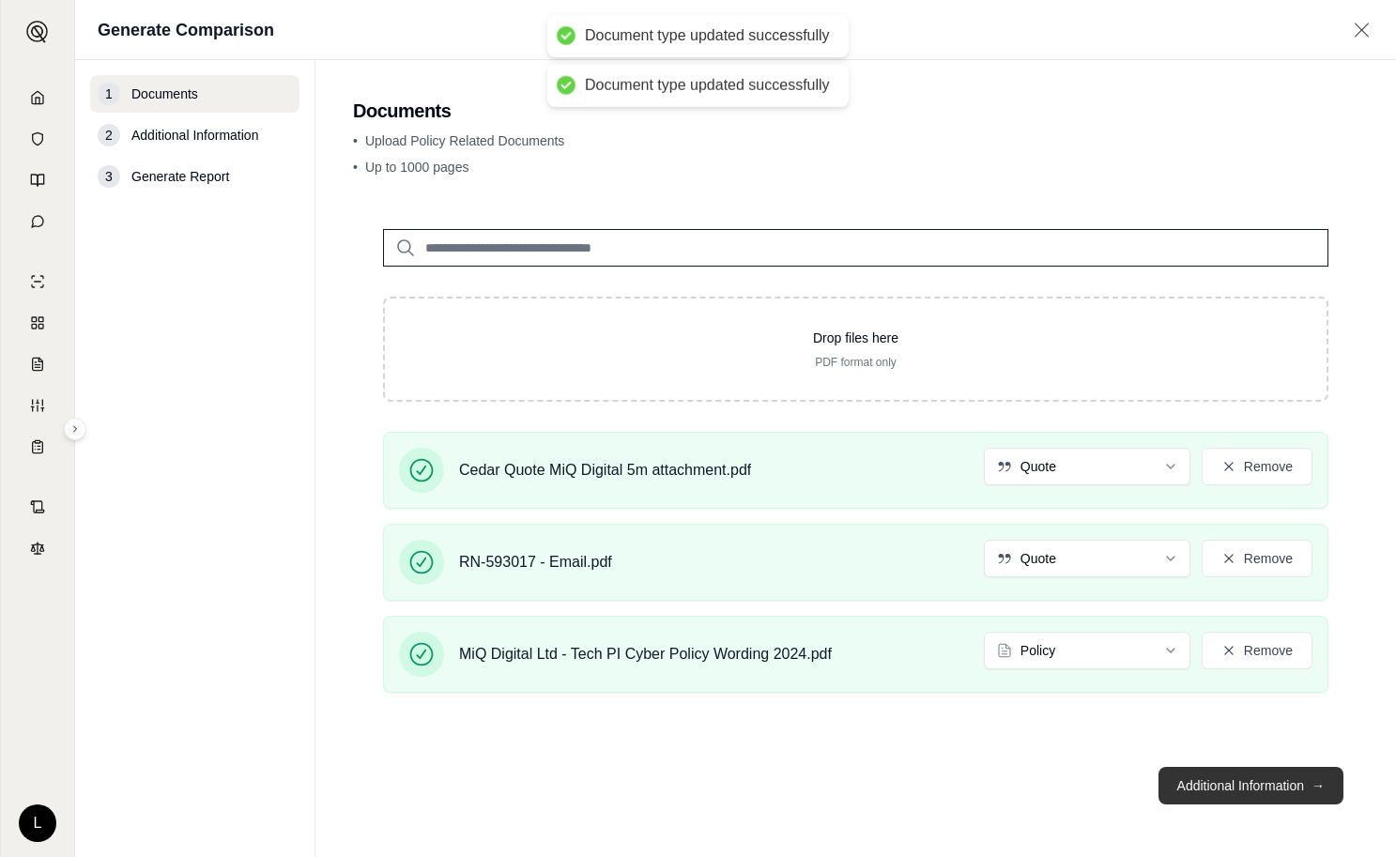
click at [1299, 793] on button "Additional Information →" at bounding box center [1251, 786] width 185 height 38
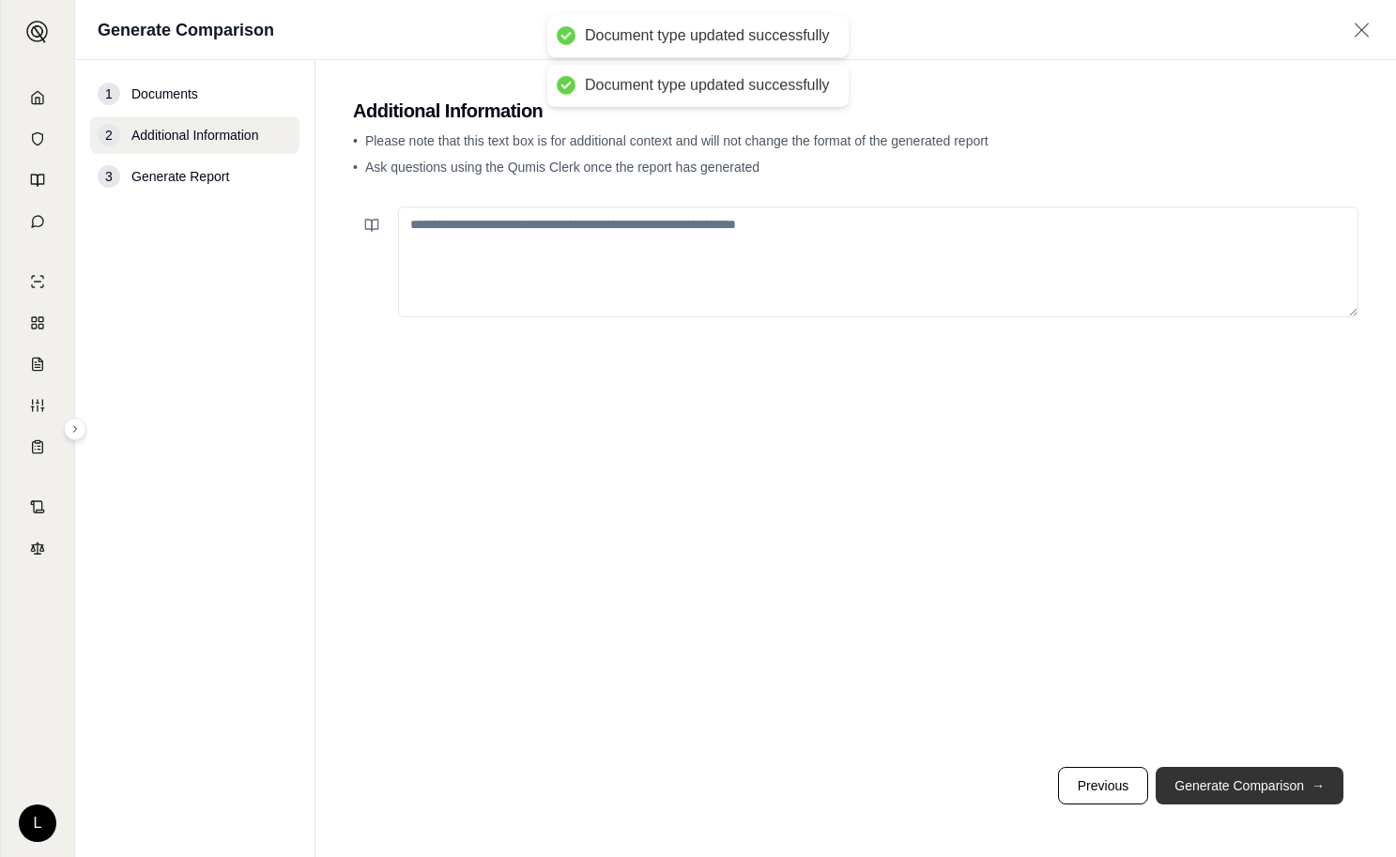
click at [1299, 793] on button "Generate Comparison →" at bounding box center [1250, 786] width 188 height 38
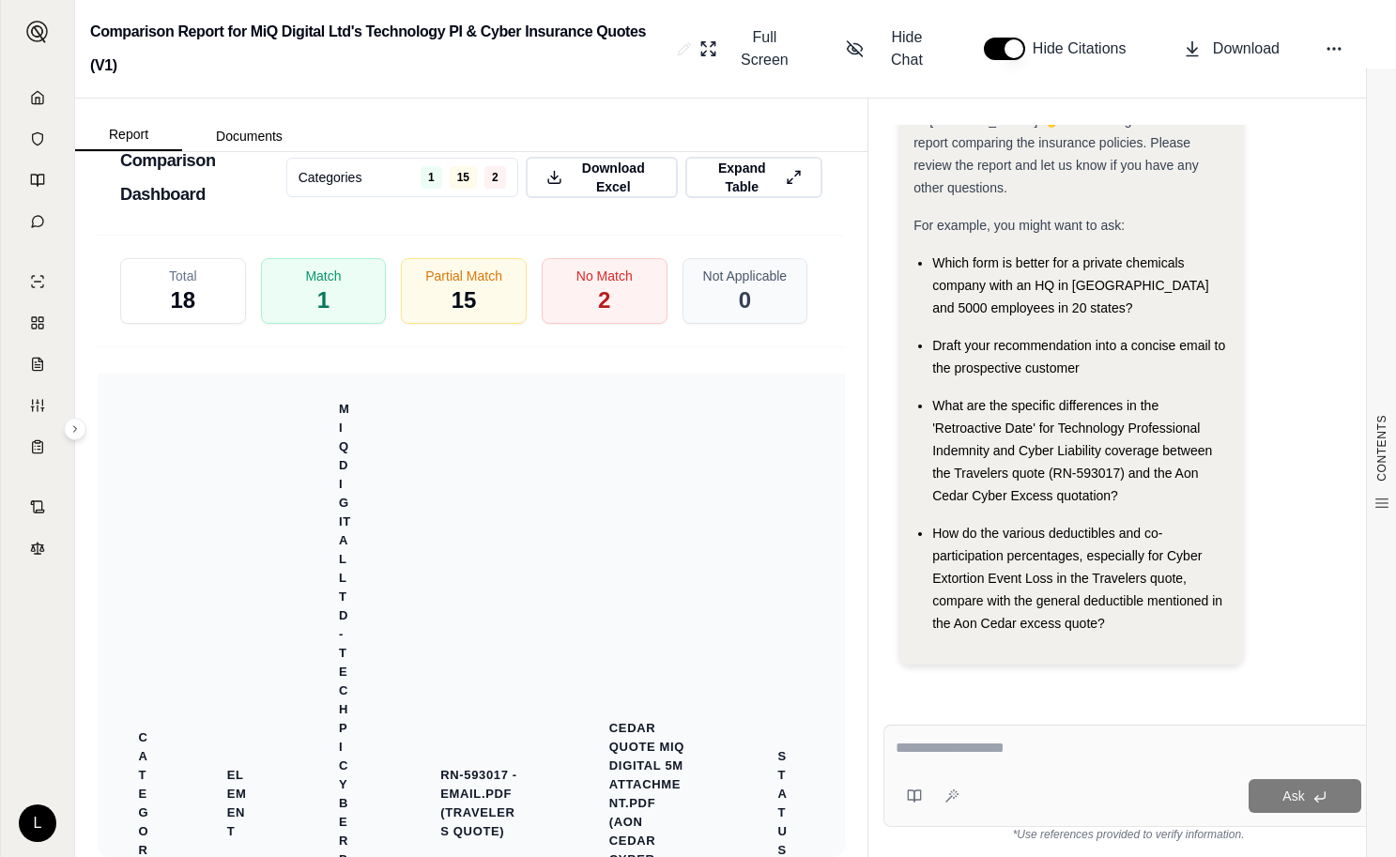
scroll to position [5517, 0]
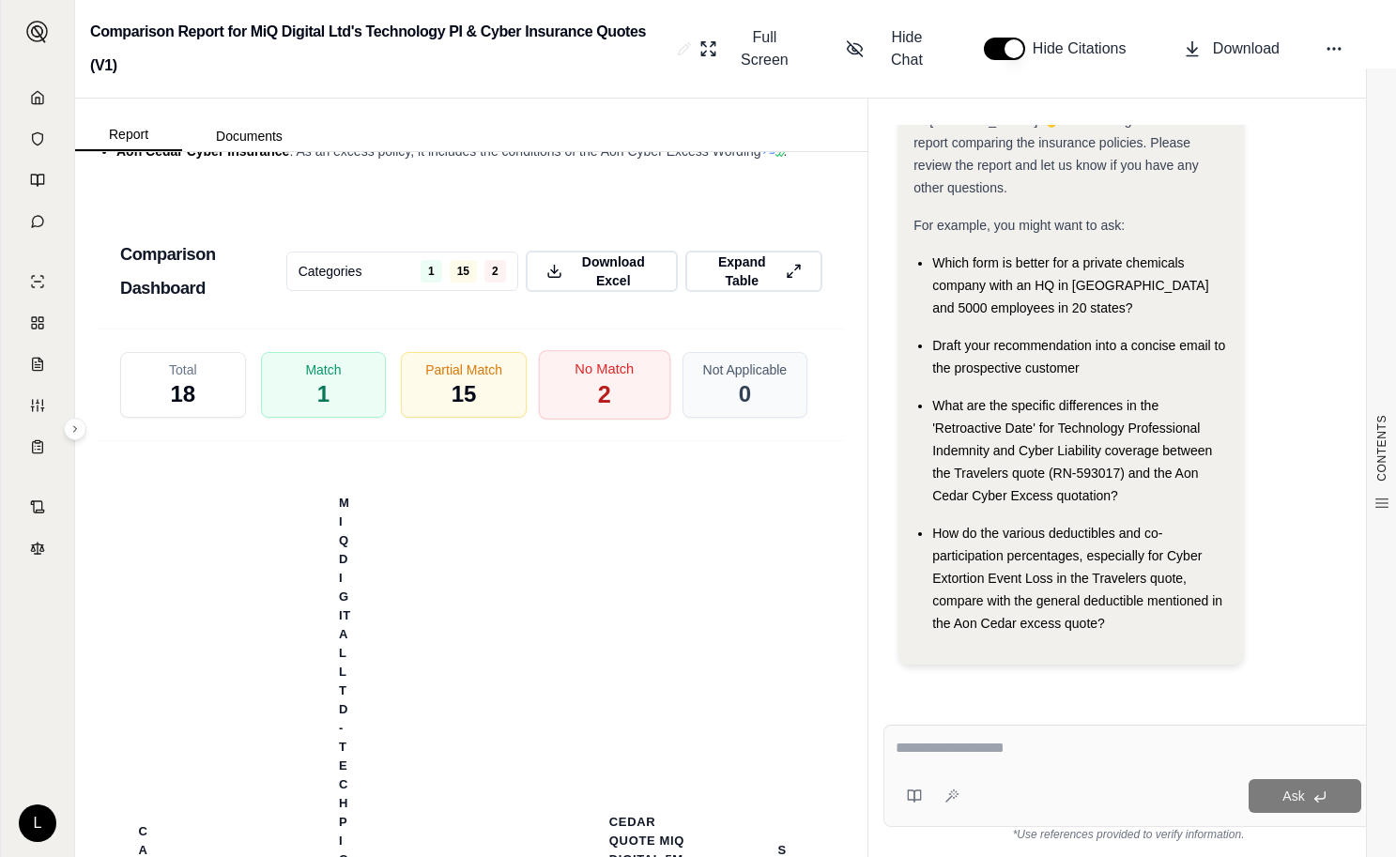
click at [602, 350] on div "No Match 2" at bounding box center [604, 384] width 131 height 69
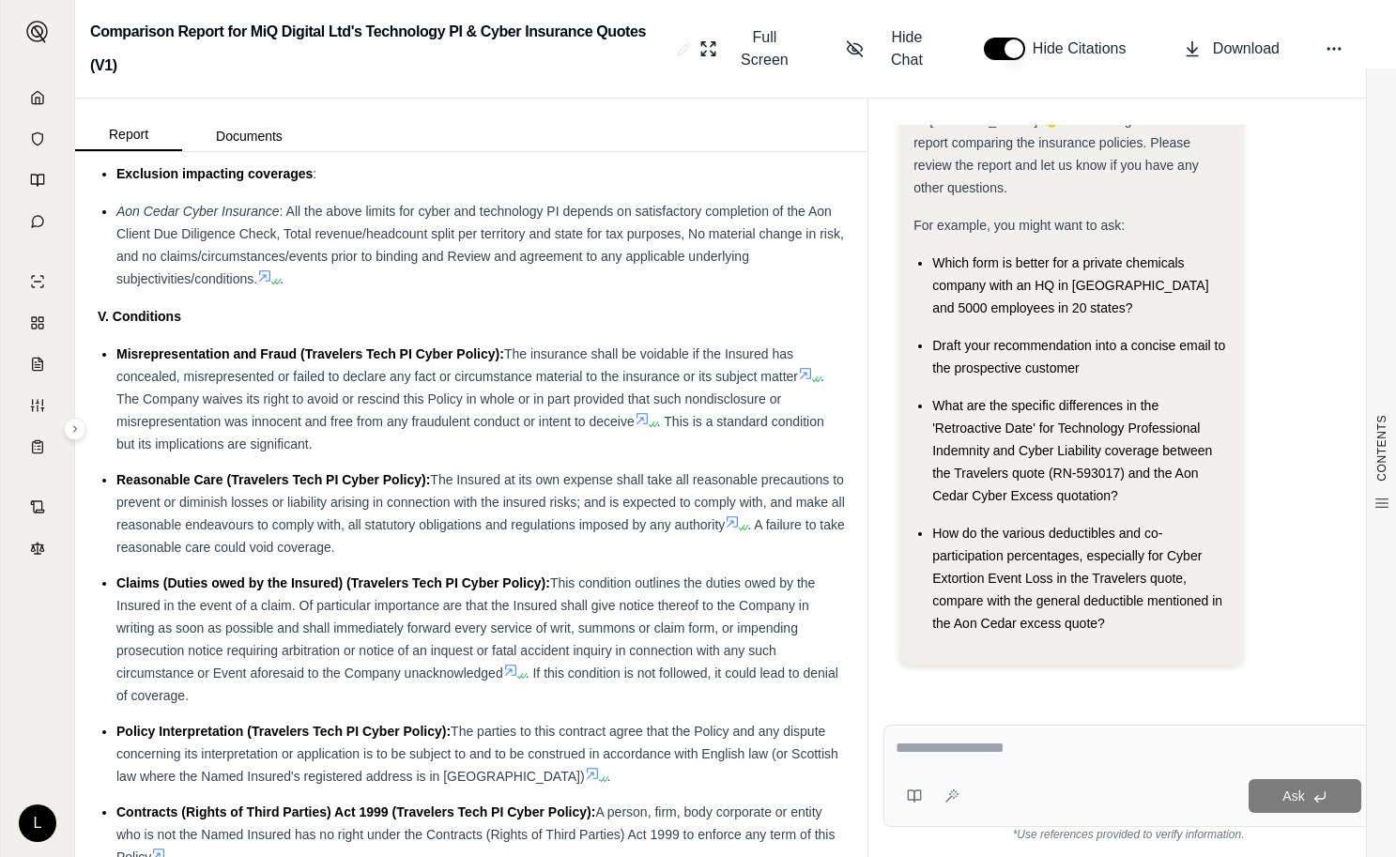
scroll to position [0, 0]
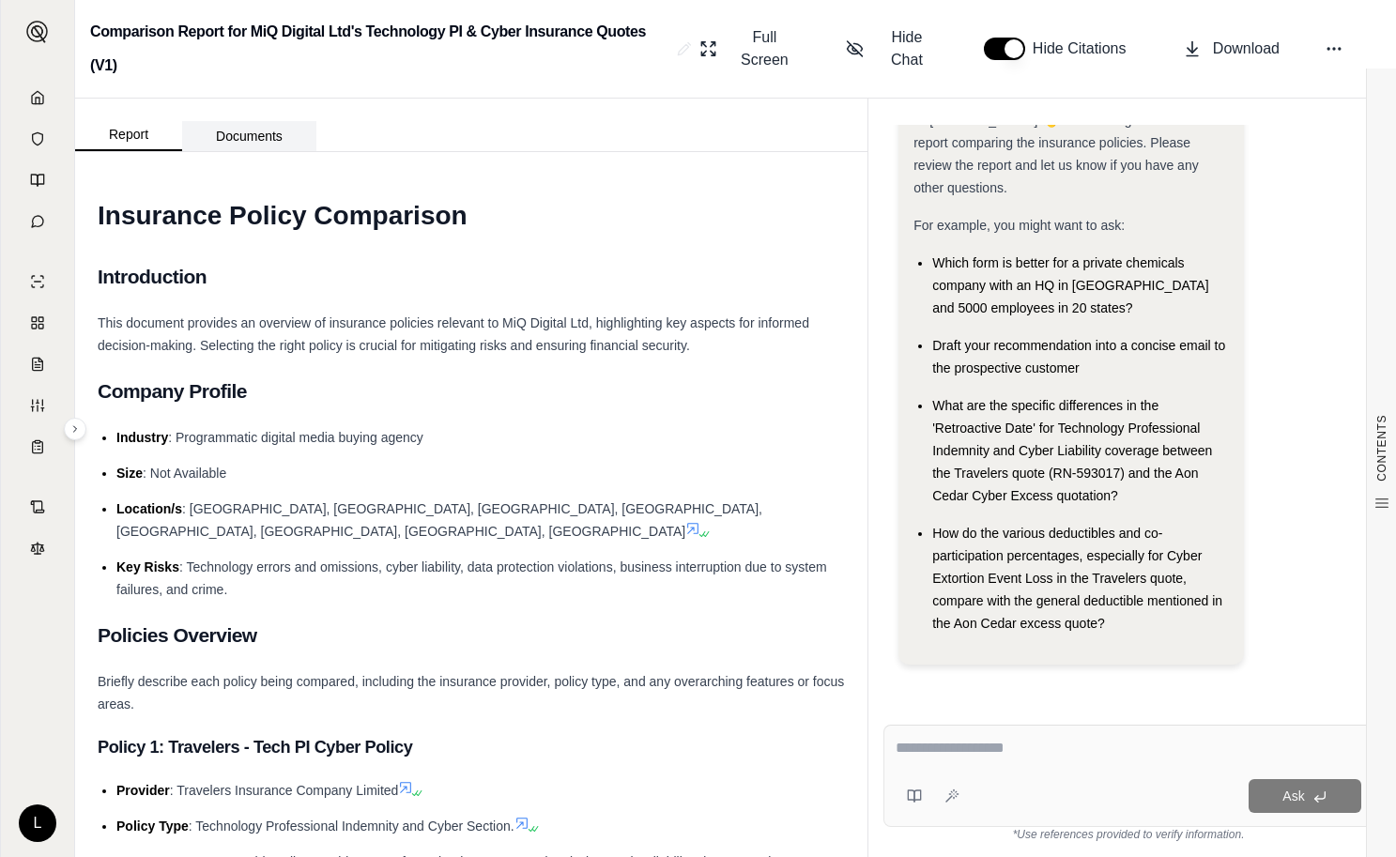
click at [252, 129] on button "Documents" at bounding box center [249, 136] width 134 height 30
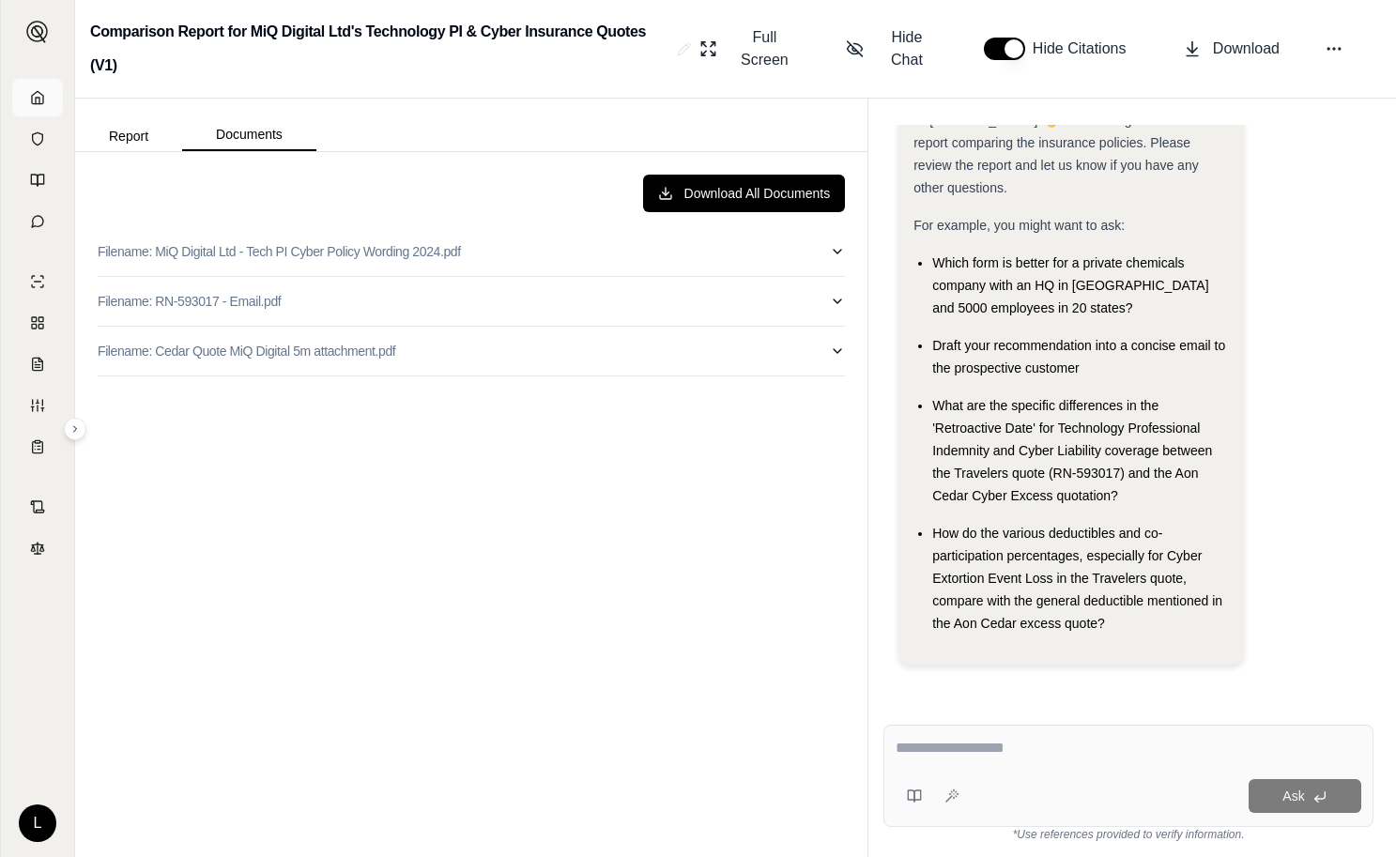
click at [24, 100] on link at bounding box center [37, 98] width 51 height 38
